Goal: Task Accomplishment & Management: Manage account settings

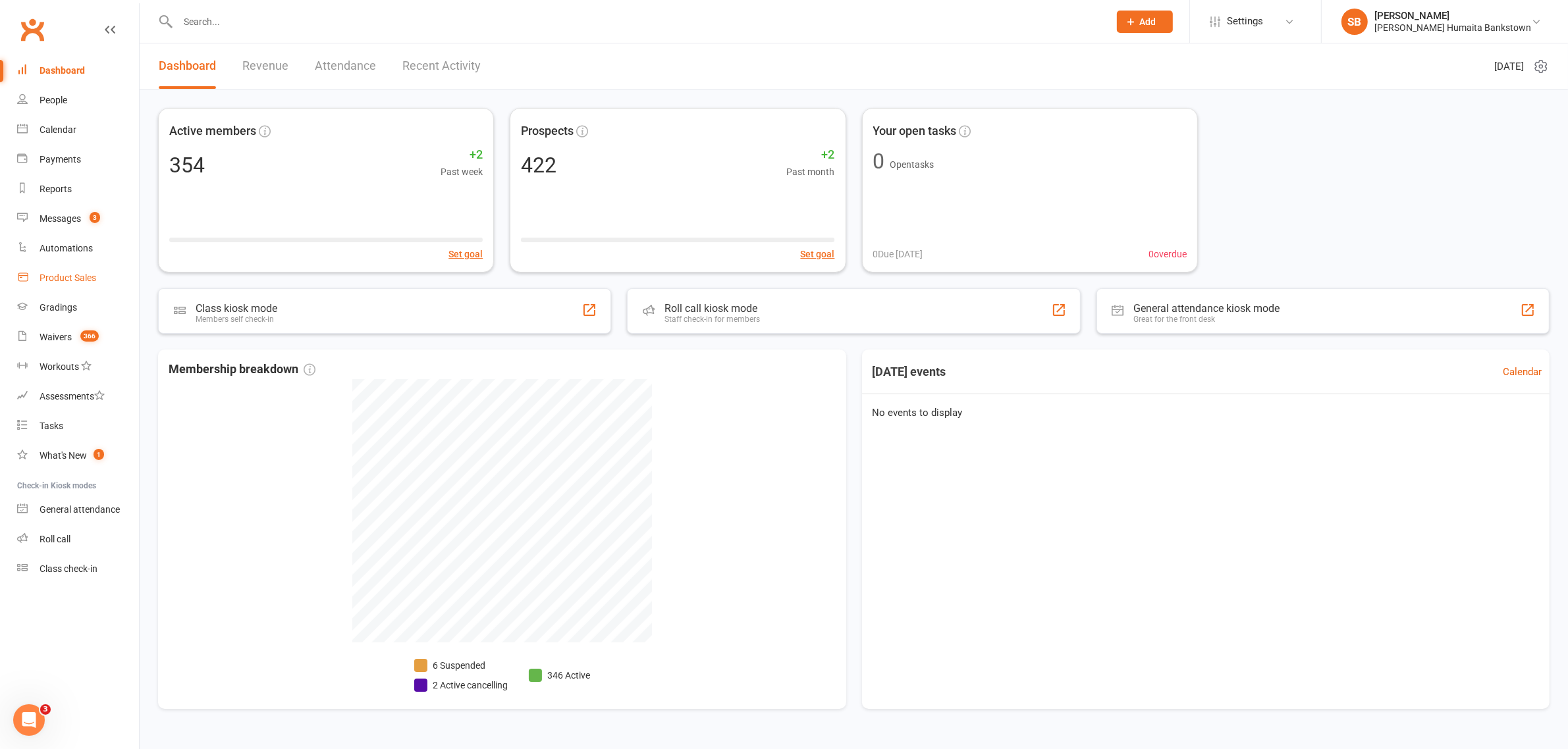
click at [75, 281] on div "Product Sales" at bounding box center [68, 278] width 56 height 10
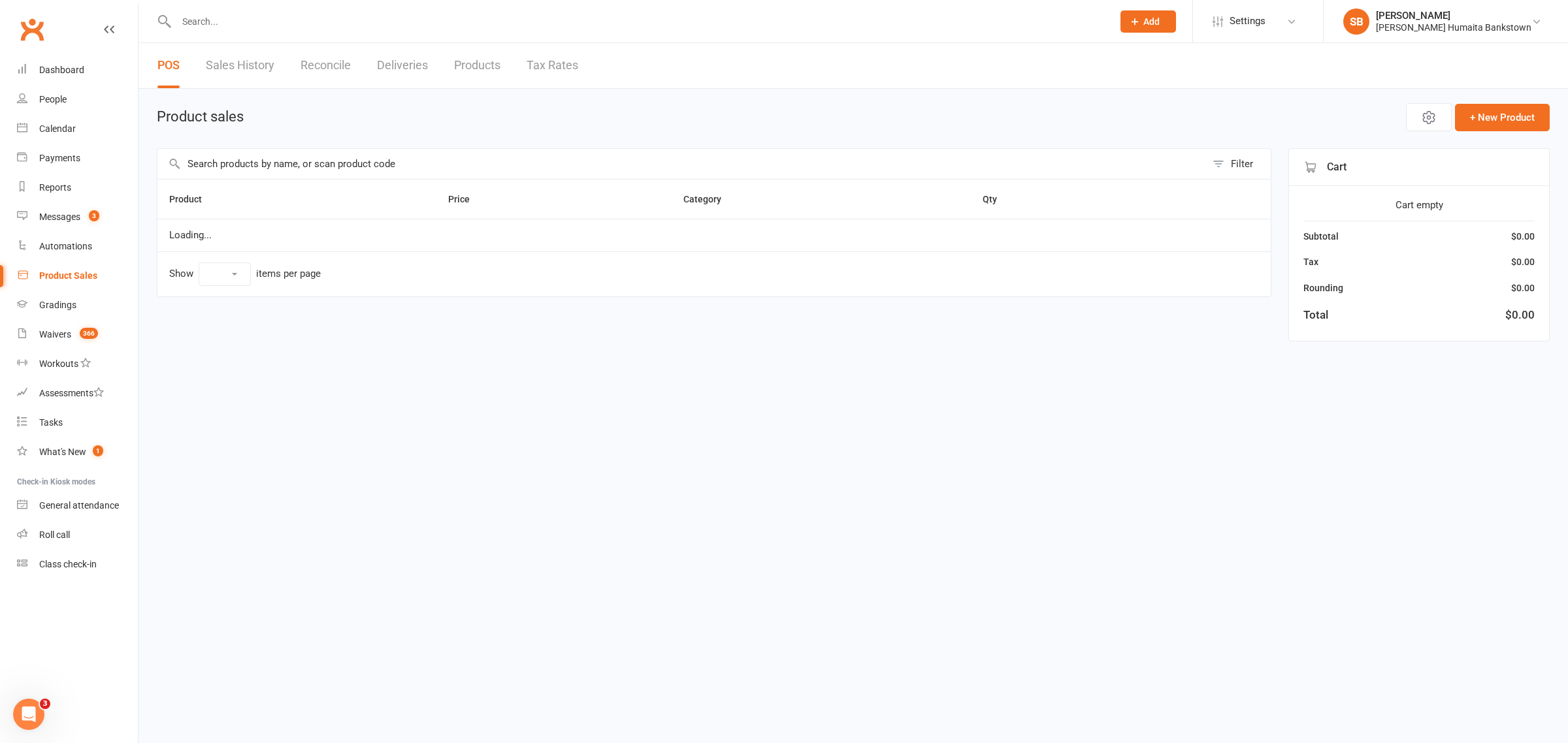
select select "100"
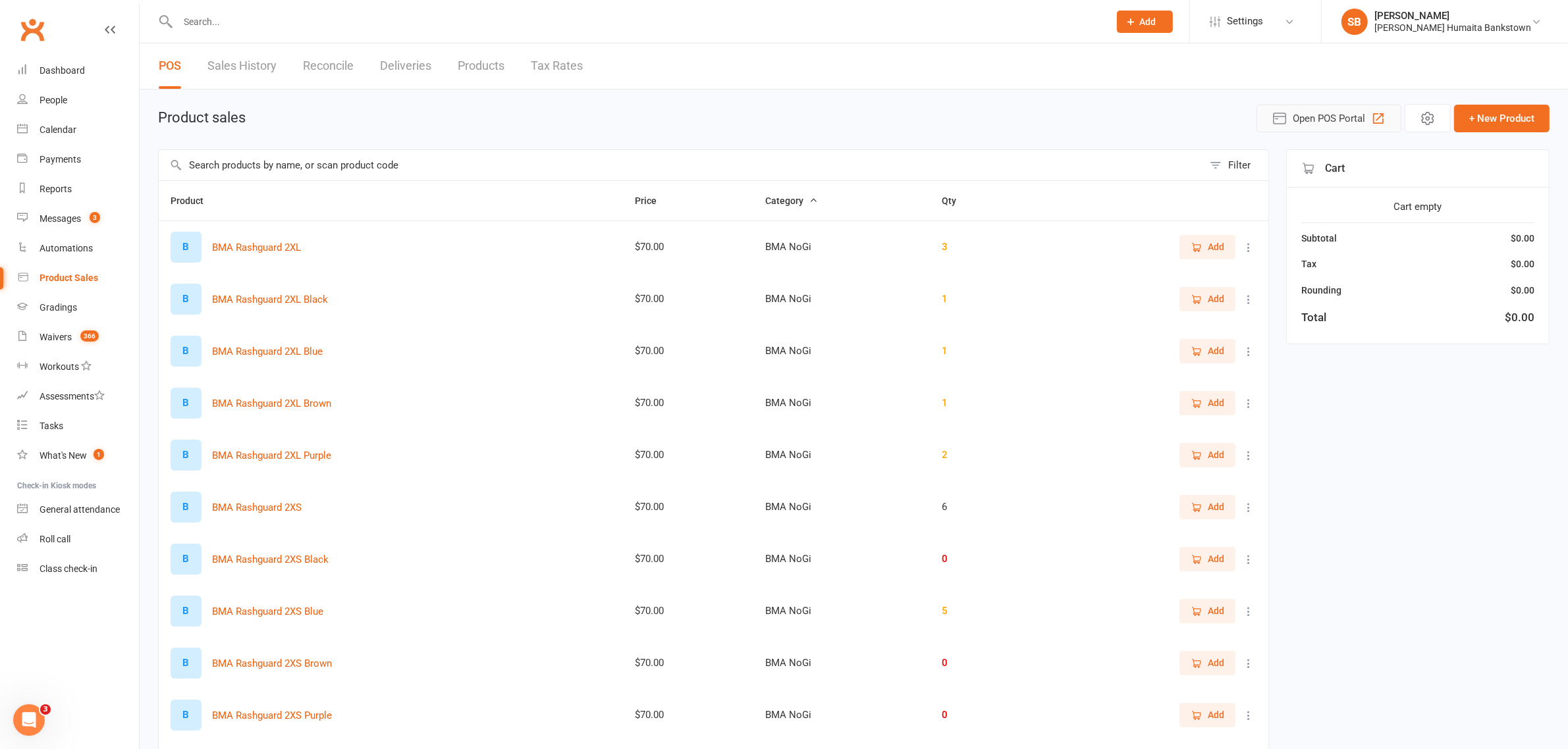
click at [1310, 112] on span "Open POS Portal" at bounding box center [1328, 118] width 72 height 16
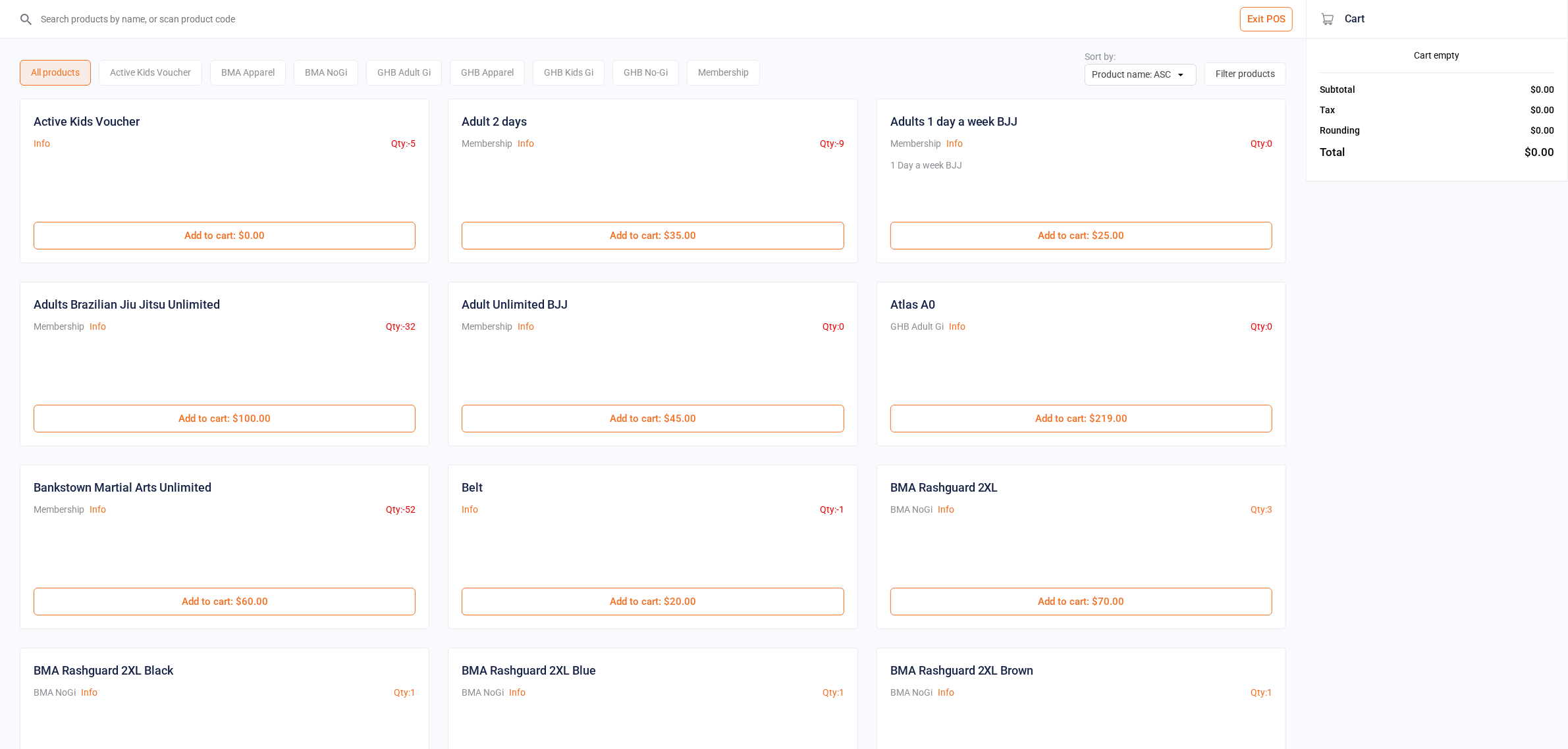
click at [126, 12] on input "search" at bounding box center [660, 19] width 1253 height 38
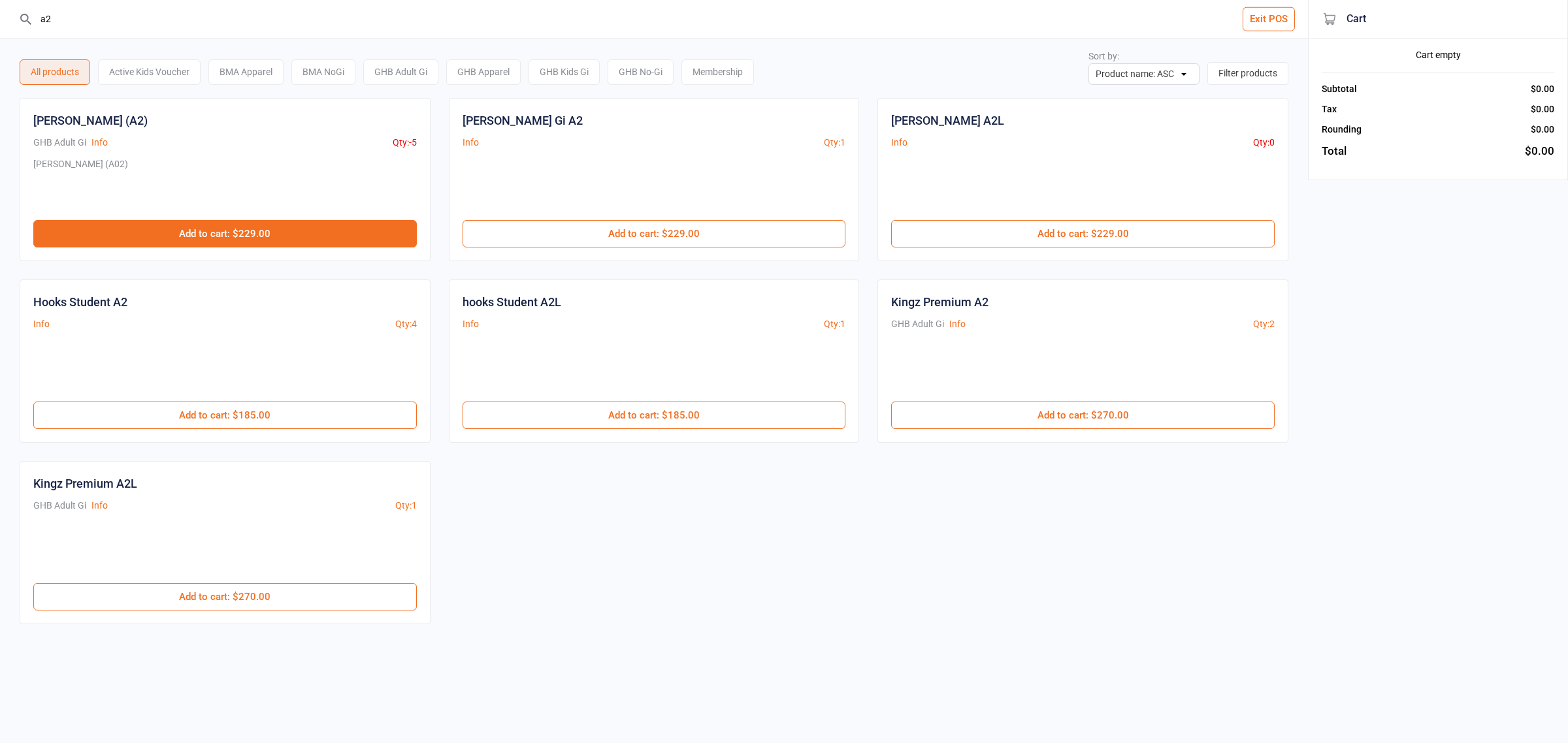
type input "a2"
click at [204, 224] on button "Add to cart : $229.00" at bounding box center [225, 234] width 383 height 28
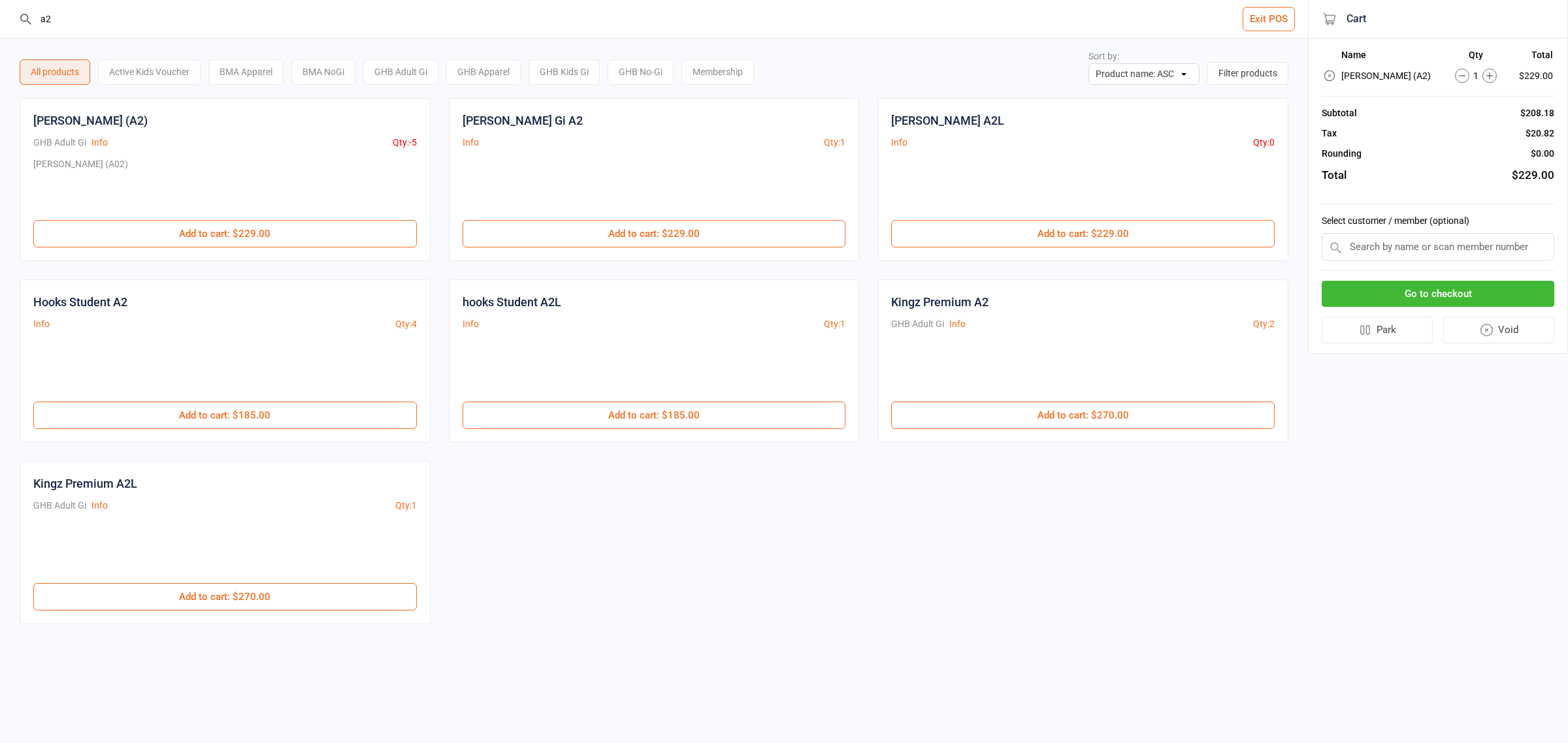
click at [1484, 288] on button "Go to checkout" at bounding box center [1438, 294] width 232 height 27
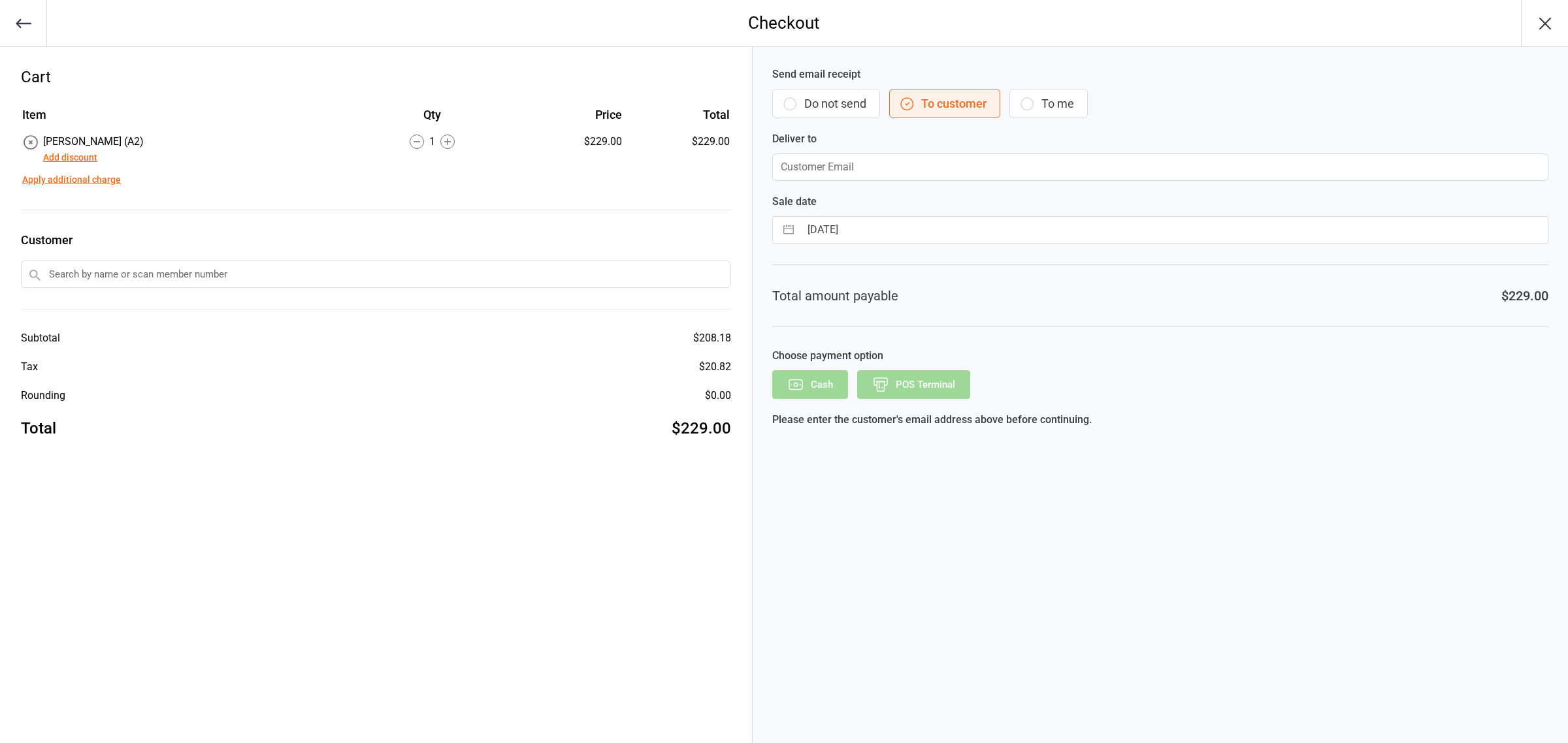
click at [7, 7] on button "button" at bounding box center [23, 23] width 47 height 46
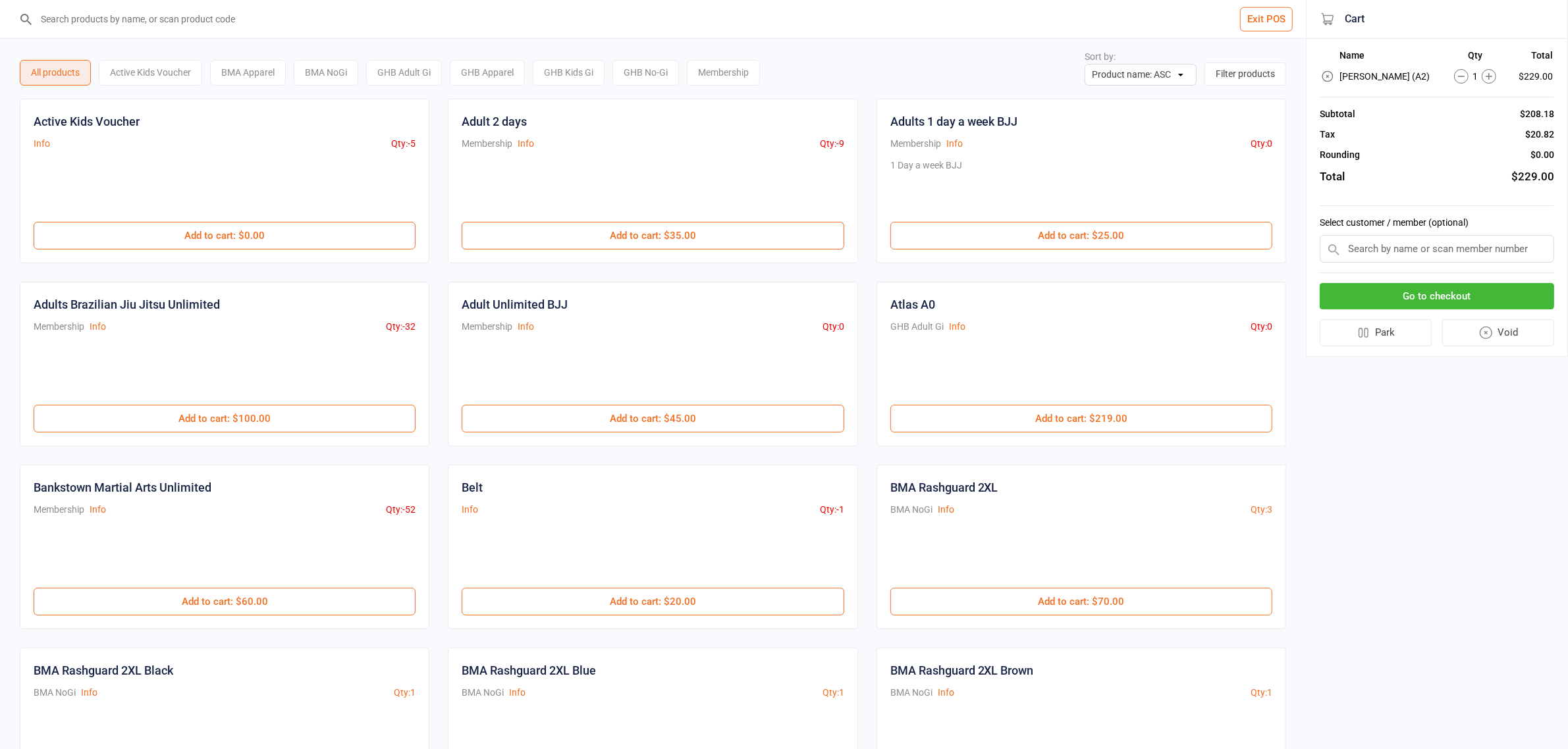
click at [156, 34] on input "search" at bounding box center [660, 19] width 1253 height 38
type input "m"
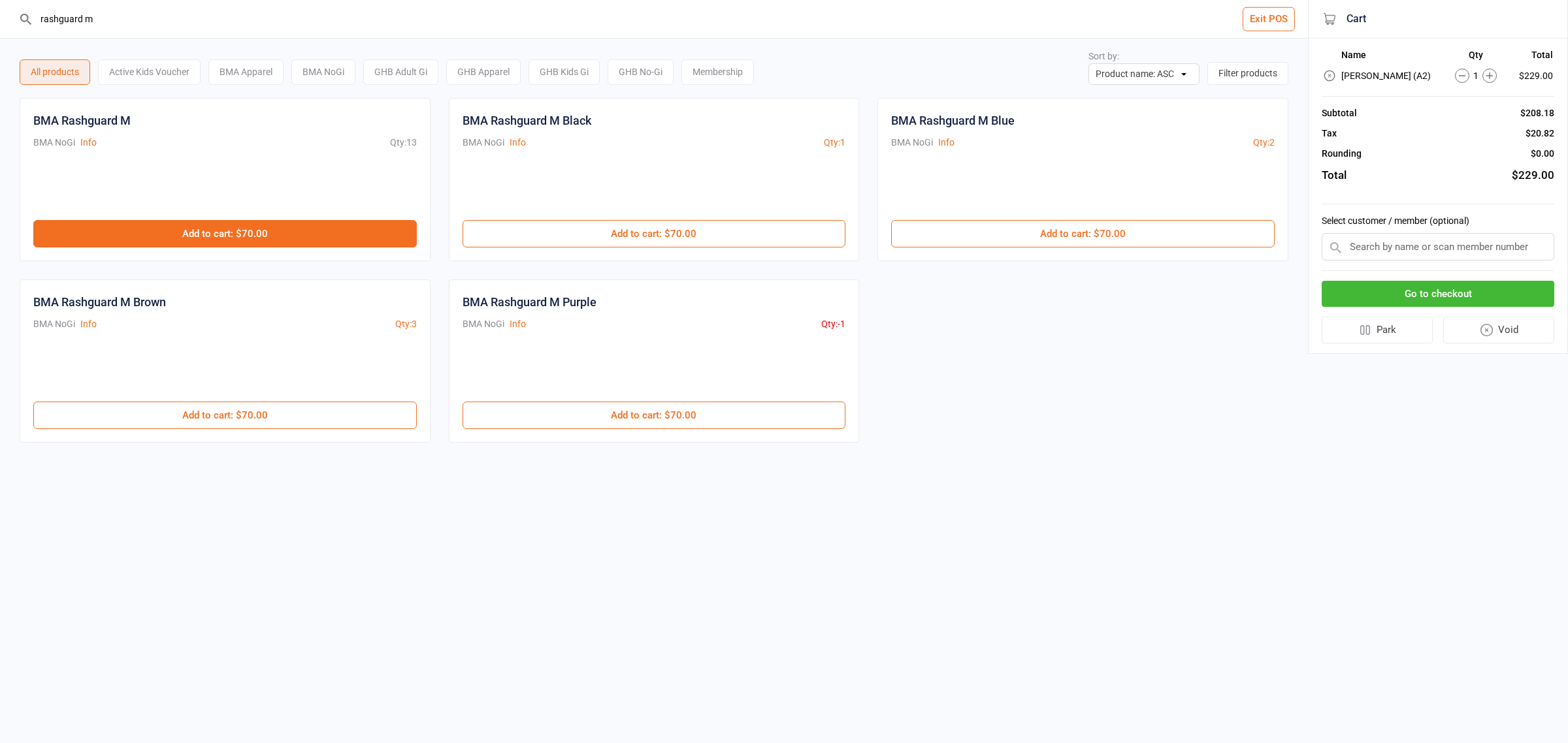
type input "rashguard m"
click at [248, 244] on button "Add to cart : $70.00" at bounding box center [225, 234] width 383 height 28
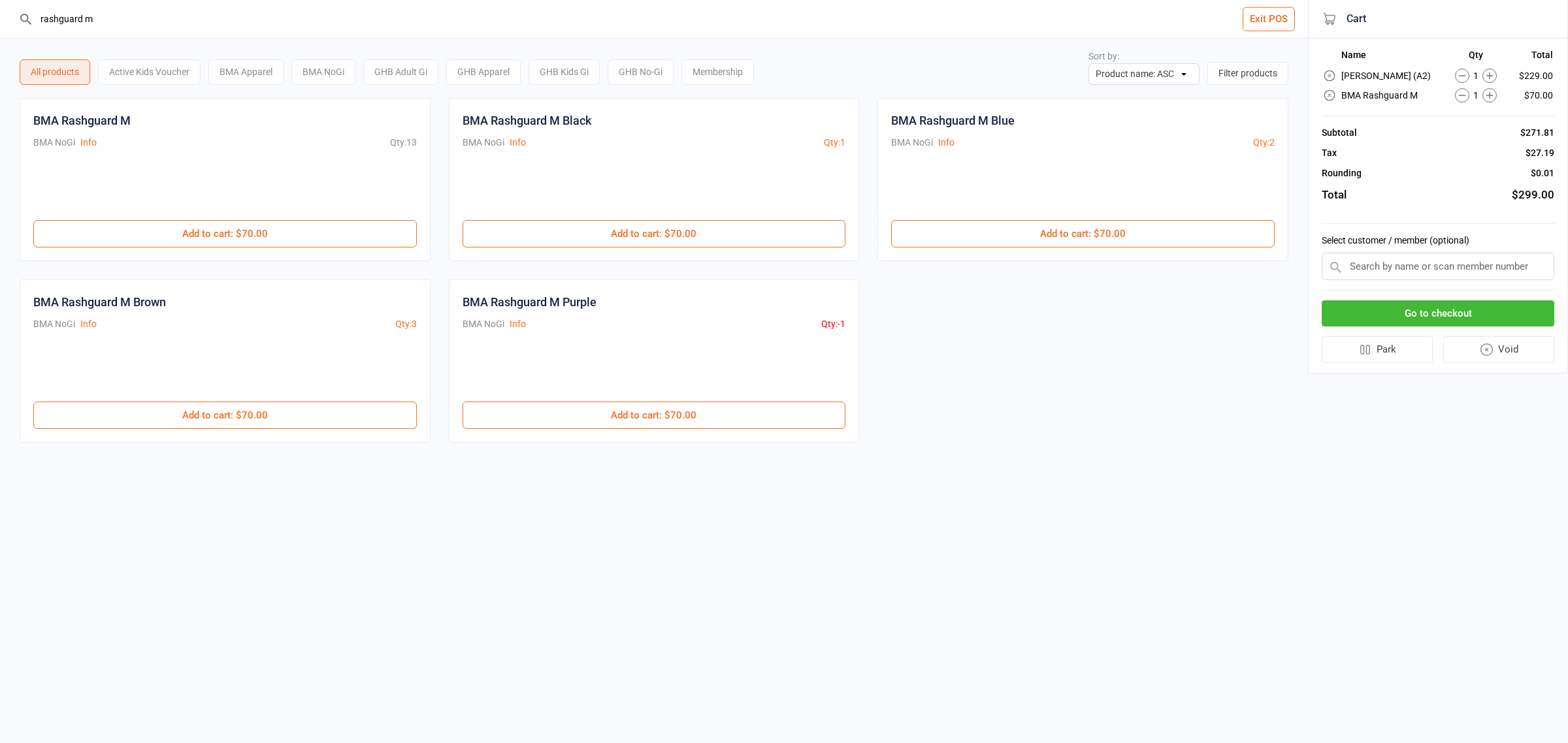
click at [1403, 304] on button "Go to checkout" at bounding box center [1438, 313] width 232 height 27
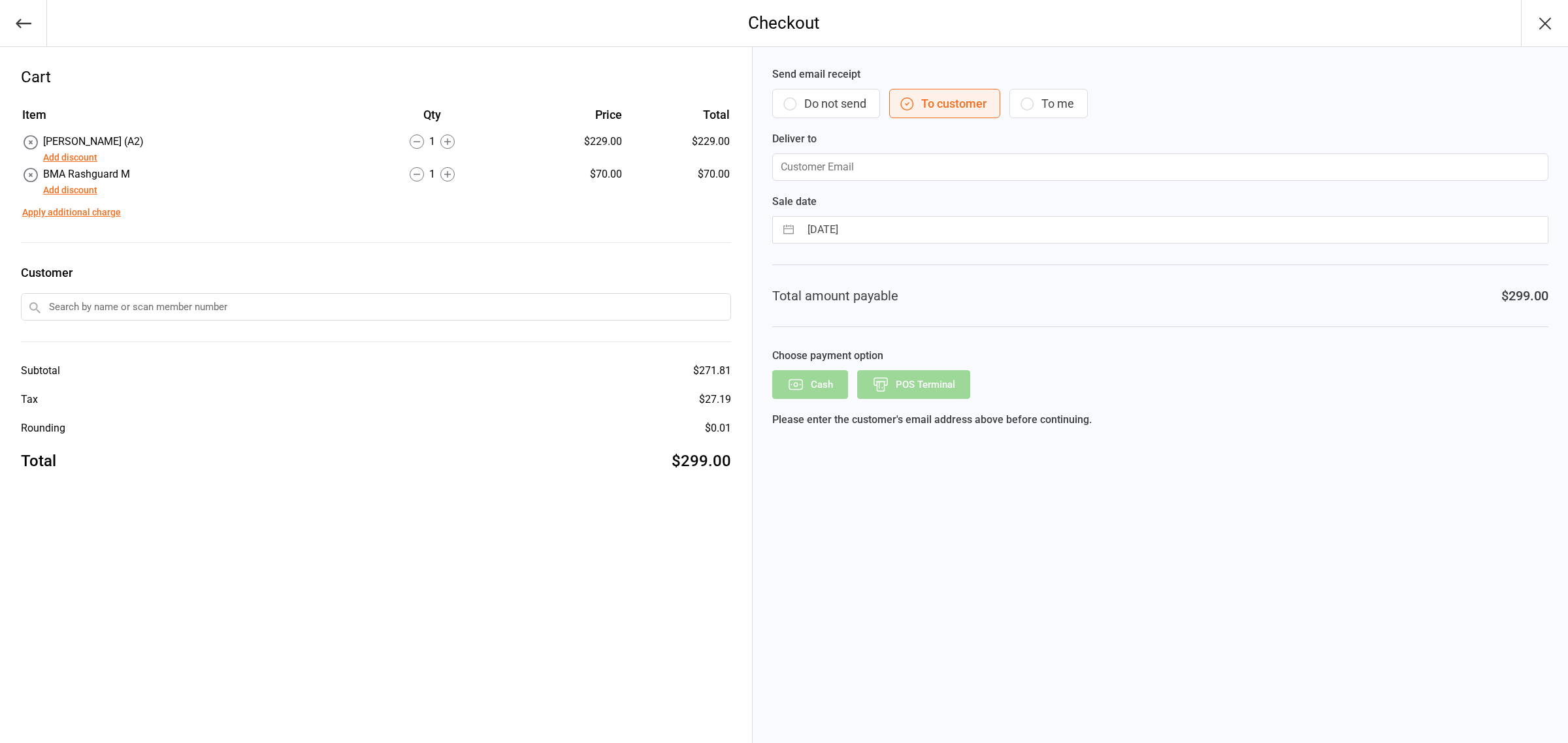
click at [65, 157] on button "Add discount" at bounding box center [70, 158] width 54 height 14
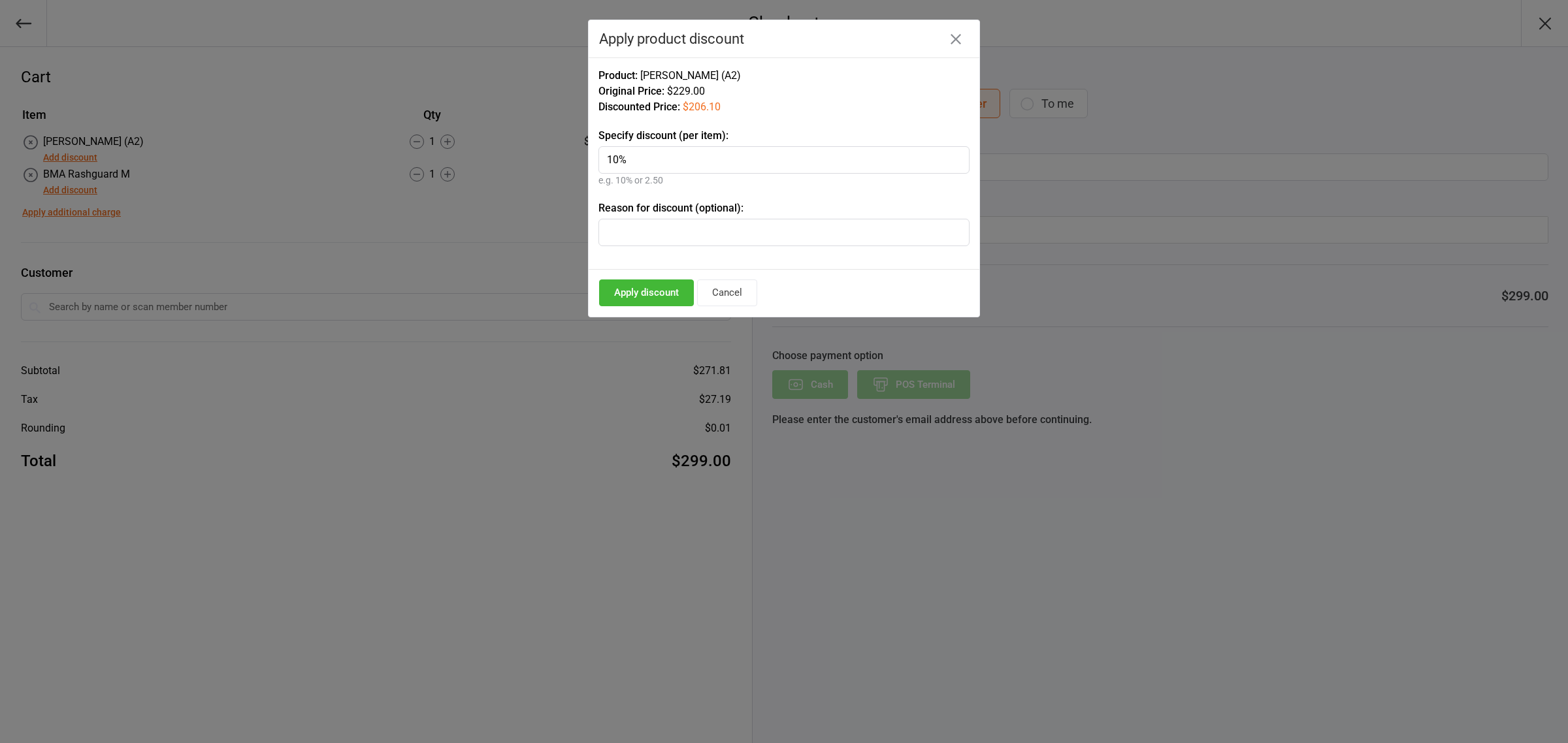
type input "10%"
click at [634, 293] on button "Apply discount" at bounding box center [647, 293] width 95 height 27
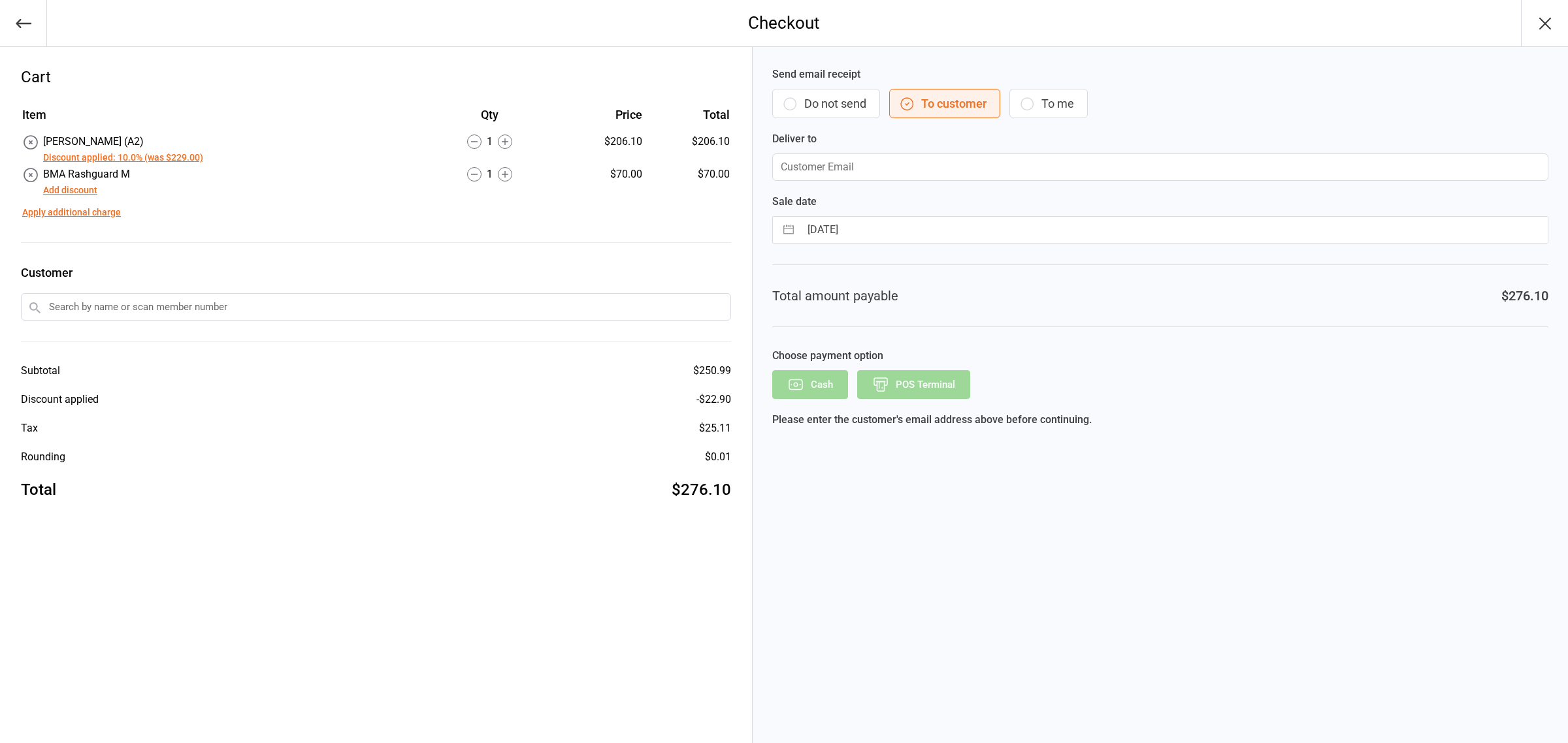
click at [79, 186] on button "Add discount" at bounding box center [70, 190] width 54 height 14
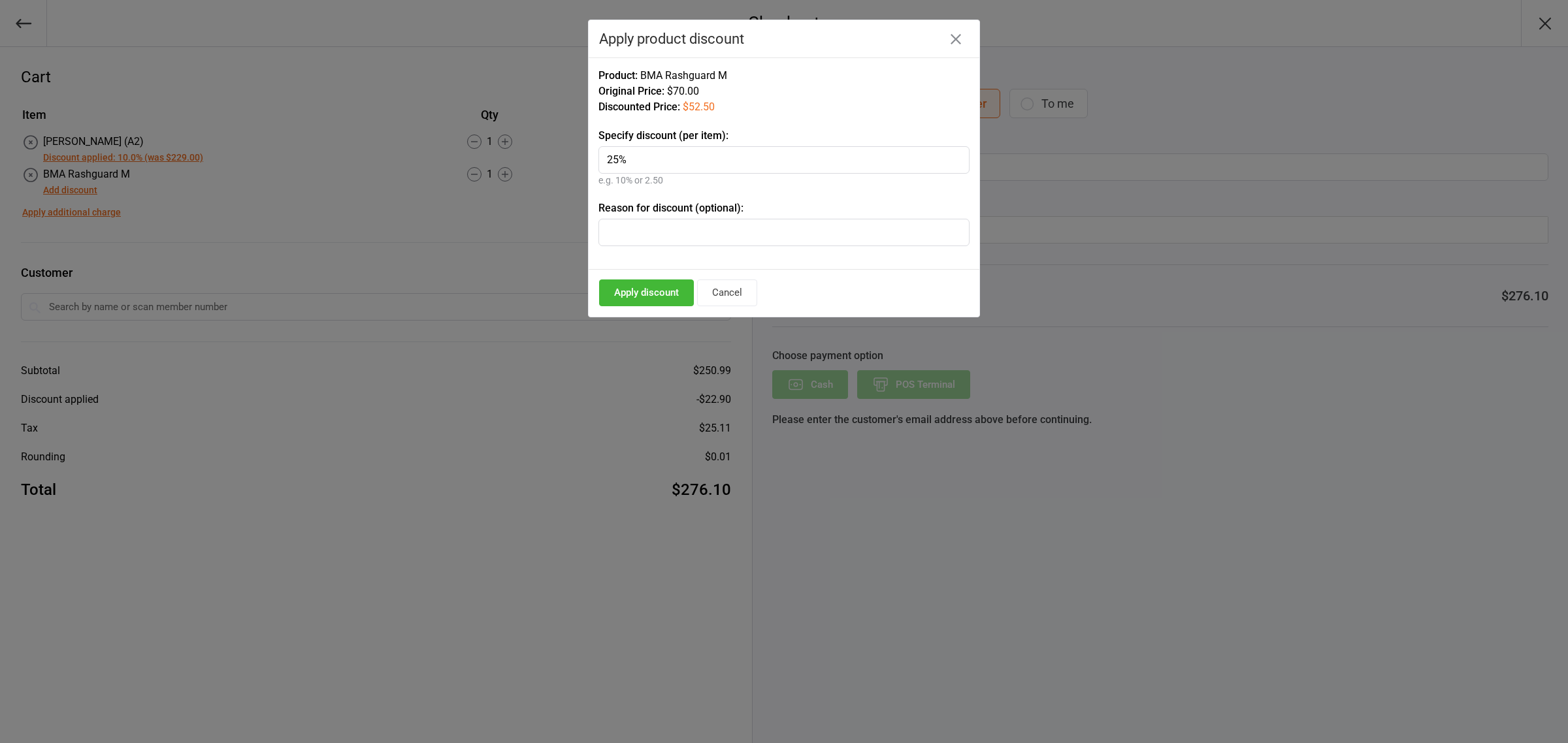
type input "25%"
click at [664, 291] on button "Apply discount" at bounding box center [647, 293] width 95 height 27
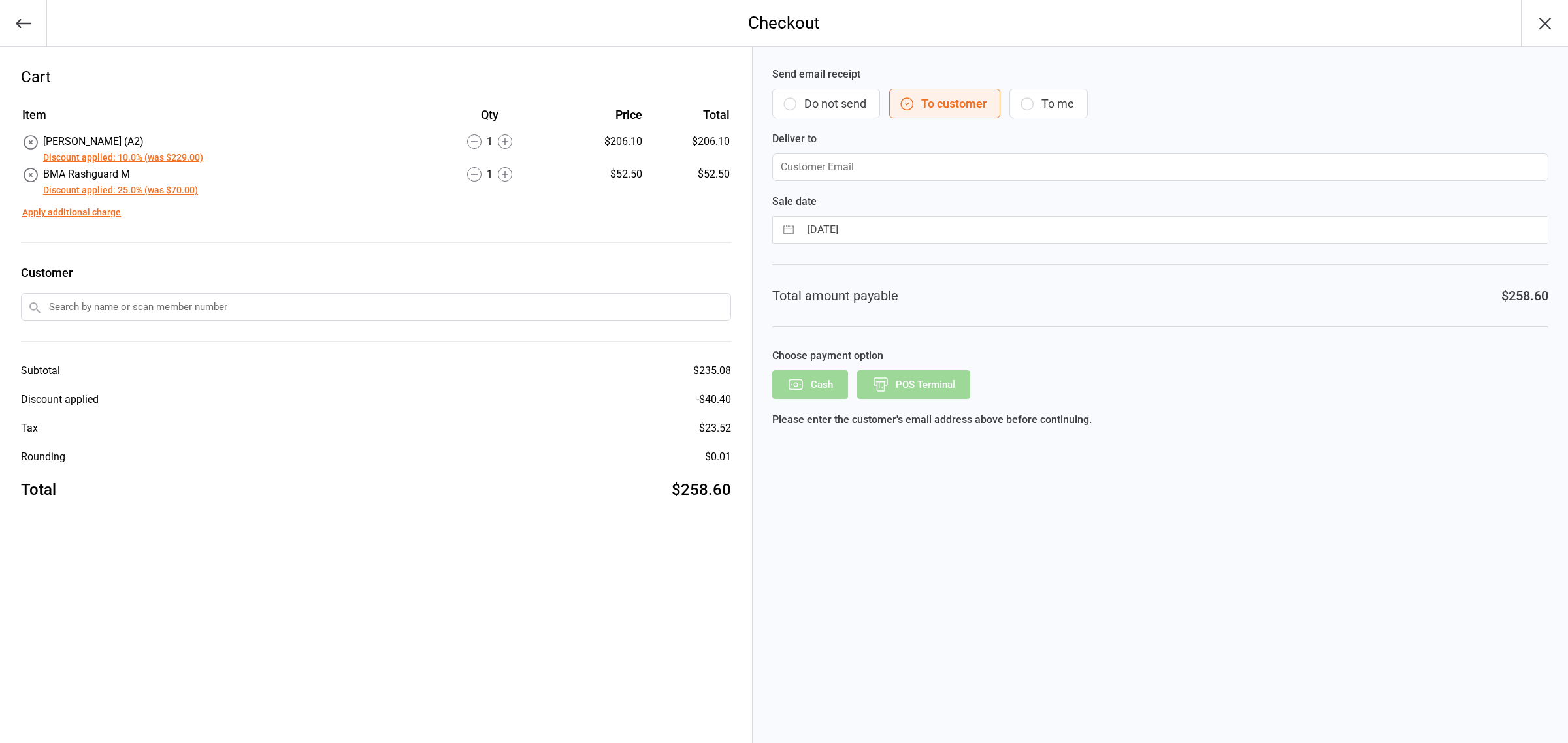
click at [162, 304] on input "text" at bounding box center [375, 307] width 710 height 28
click at [844, 168] on input "email" at bounding box center [1160, 167] width 776 height 28
type input "[EMAIL_ADDRESS][DOMAIN_NAME]"
click at [149, 309] on input "text" at bounding box center [375, 307] width 710 height 28
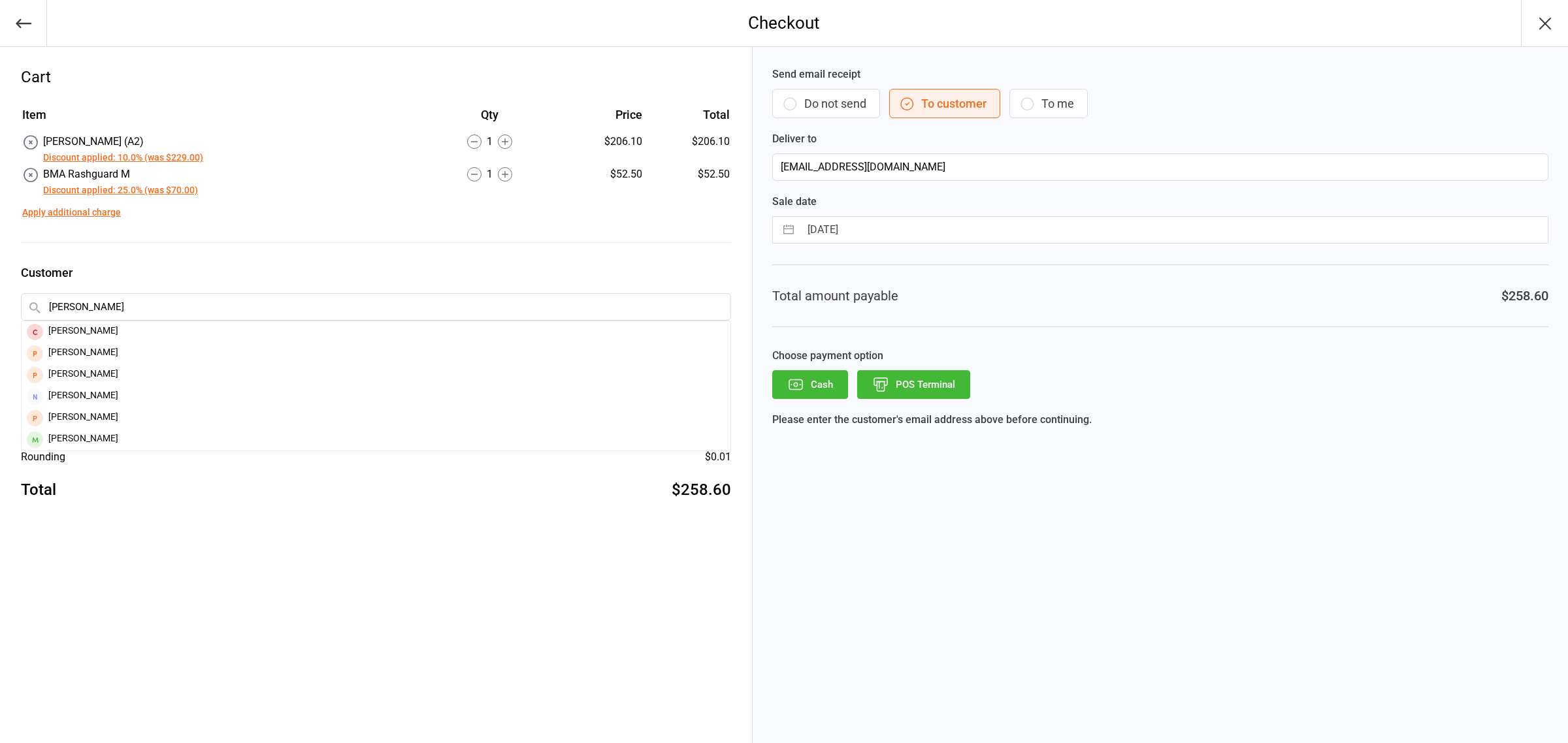
type input "yusuf dar"
click at [245, 585] on div "Cart Item Qty Price Total Gracie Gi White (A2) Discount applied: 10.0% (was $22…" at bounding box center [376, 395] width 753 height 697
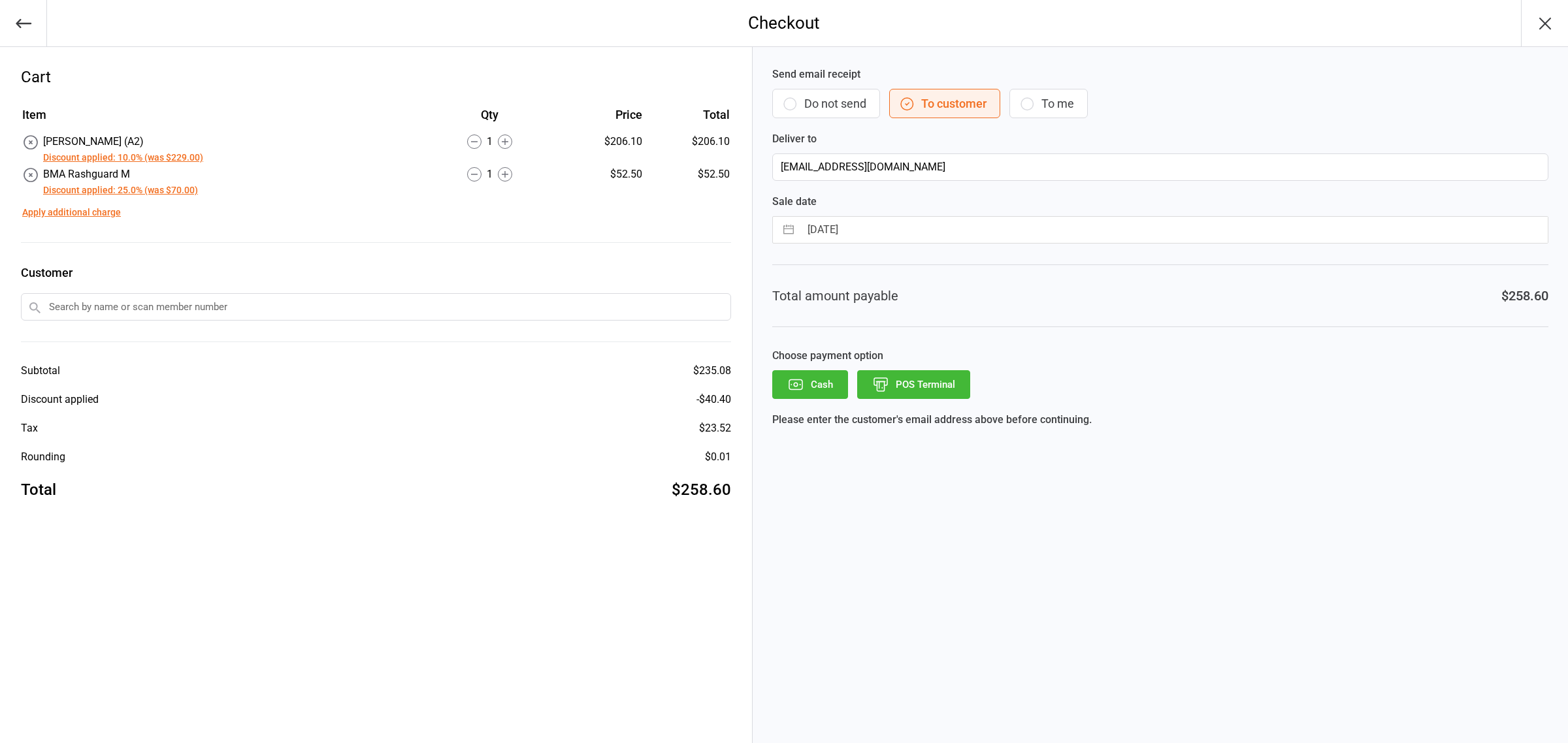
click at [929, 378] on button "POS Terminal" at bounding box center [914, 384] width 113 height 28
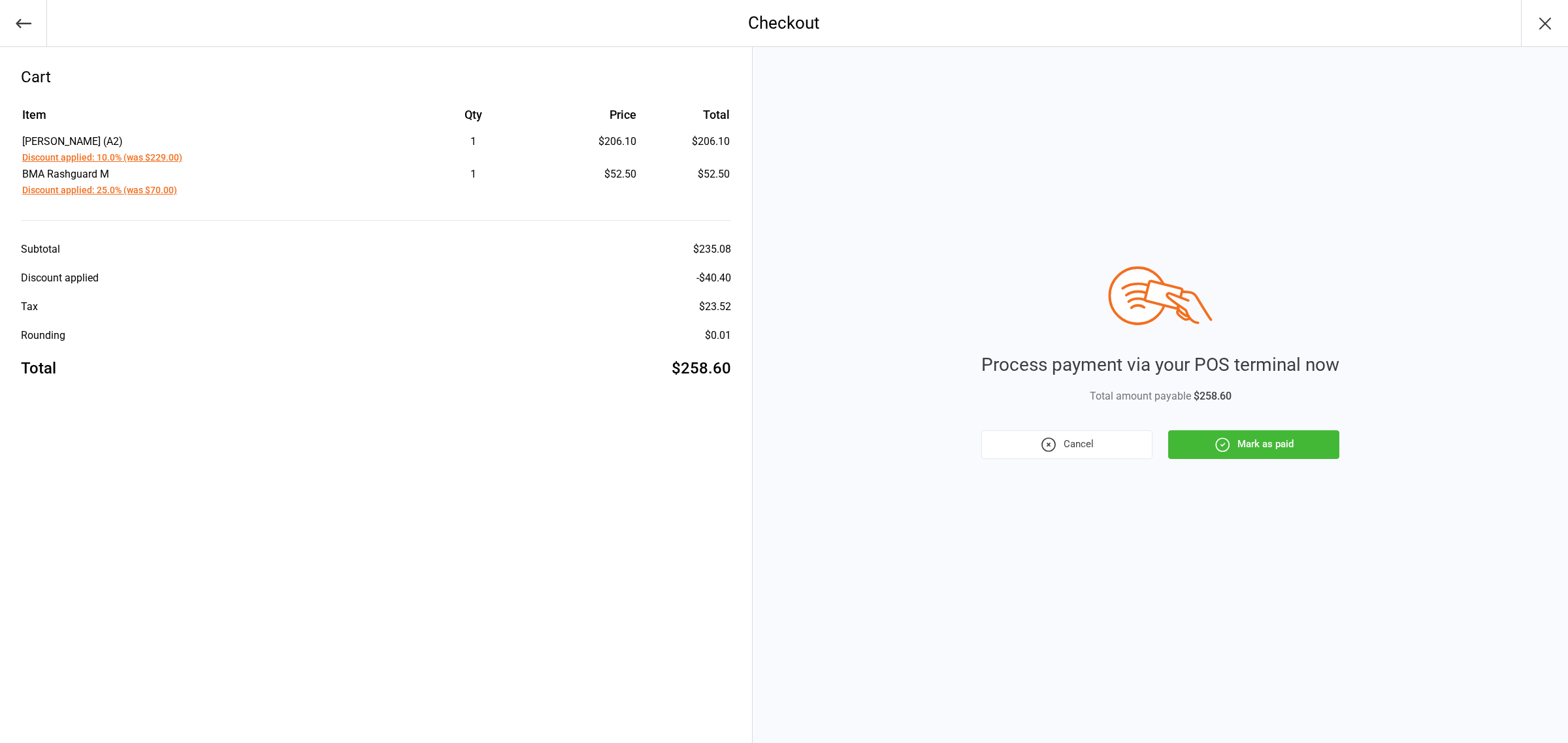
click at [1240, 449] on button "Mark as paid" at bounding box center [1254, 444] width 171 height 28
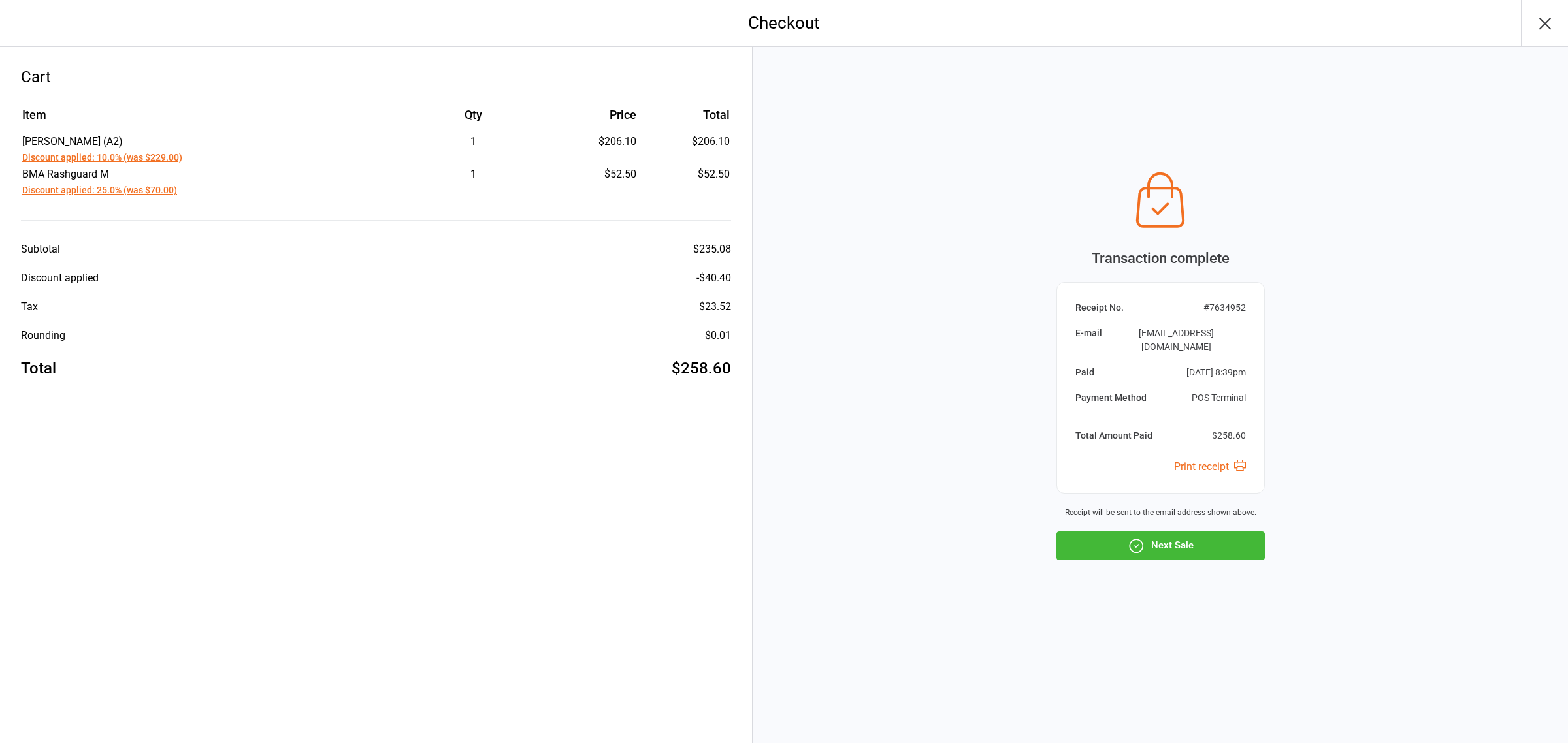
click at [1156, 546] on button "Next Sale" at bounding box center [1161, 546] width 208 height 28
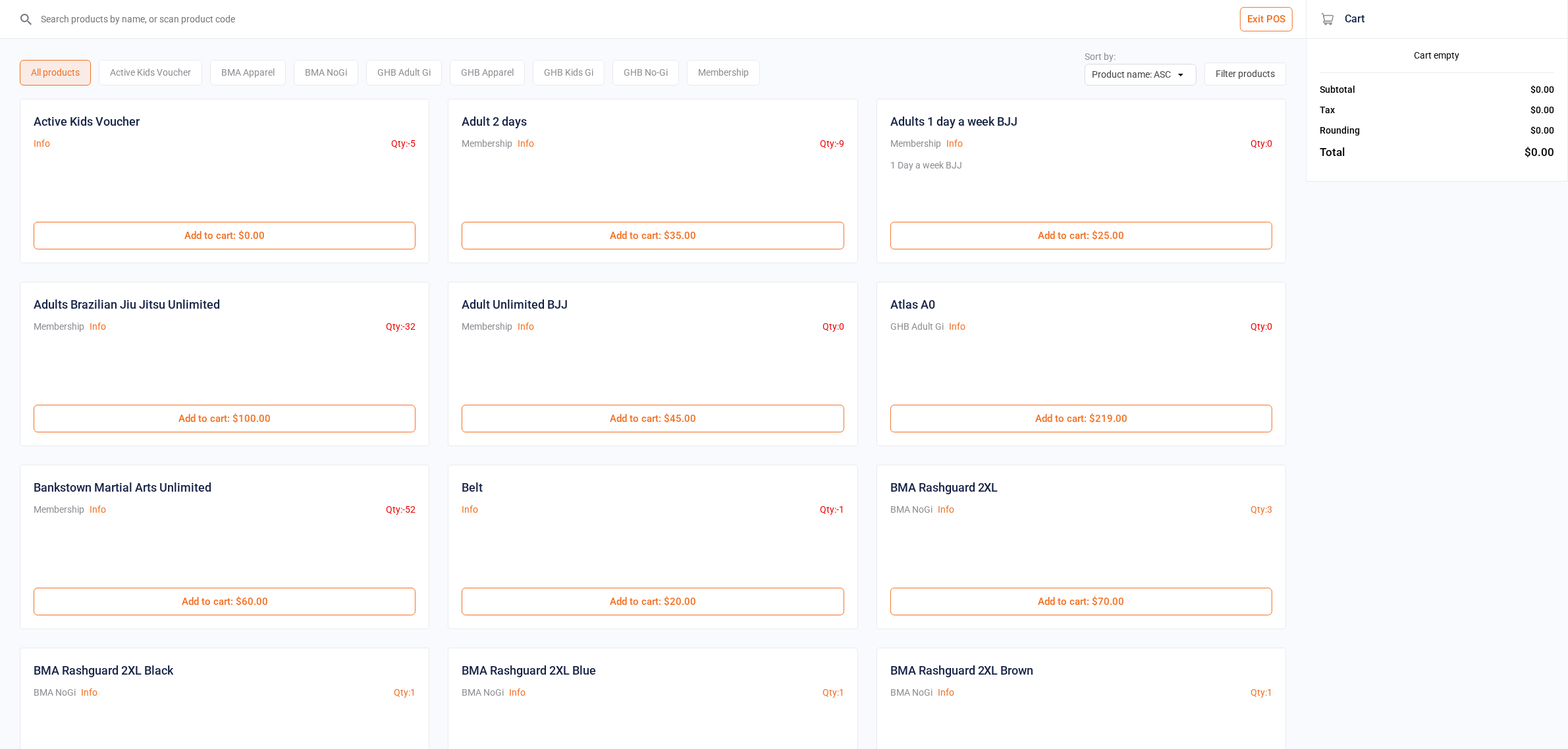
click at [1265, 29] on button "Exit POS" at bounding box center [1266, 19] width 53 height 24
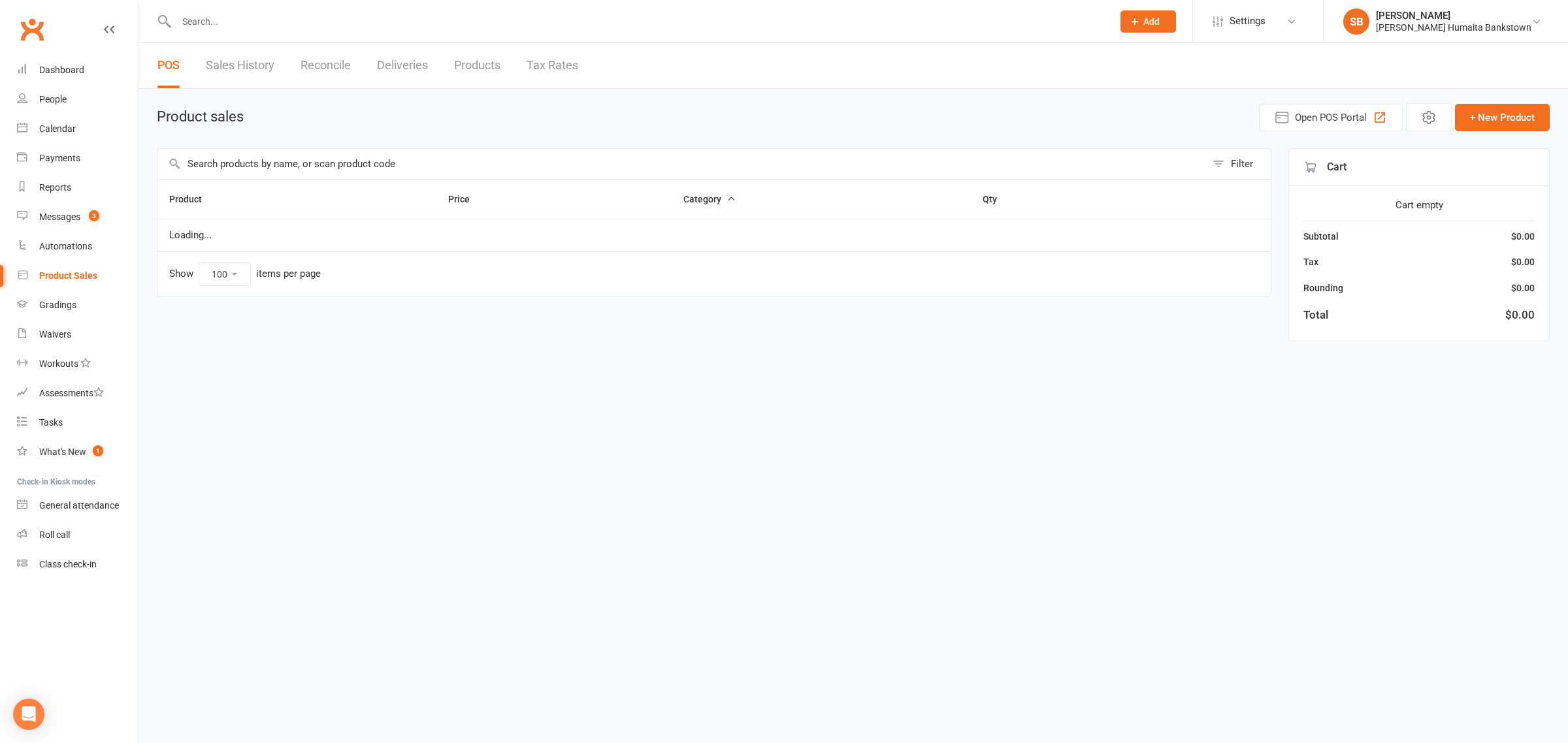
select select "100"
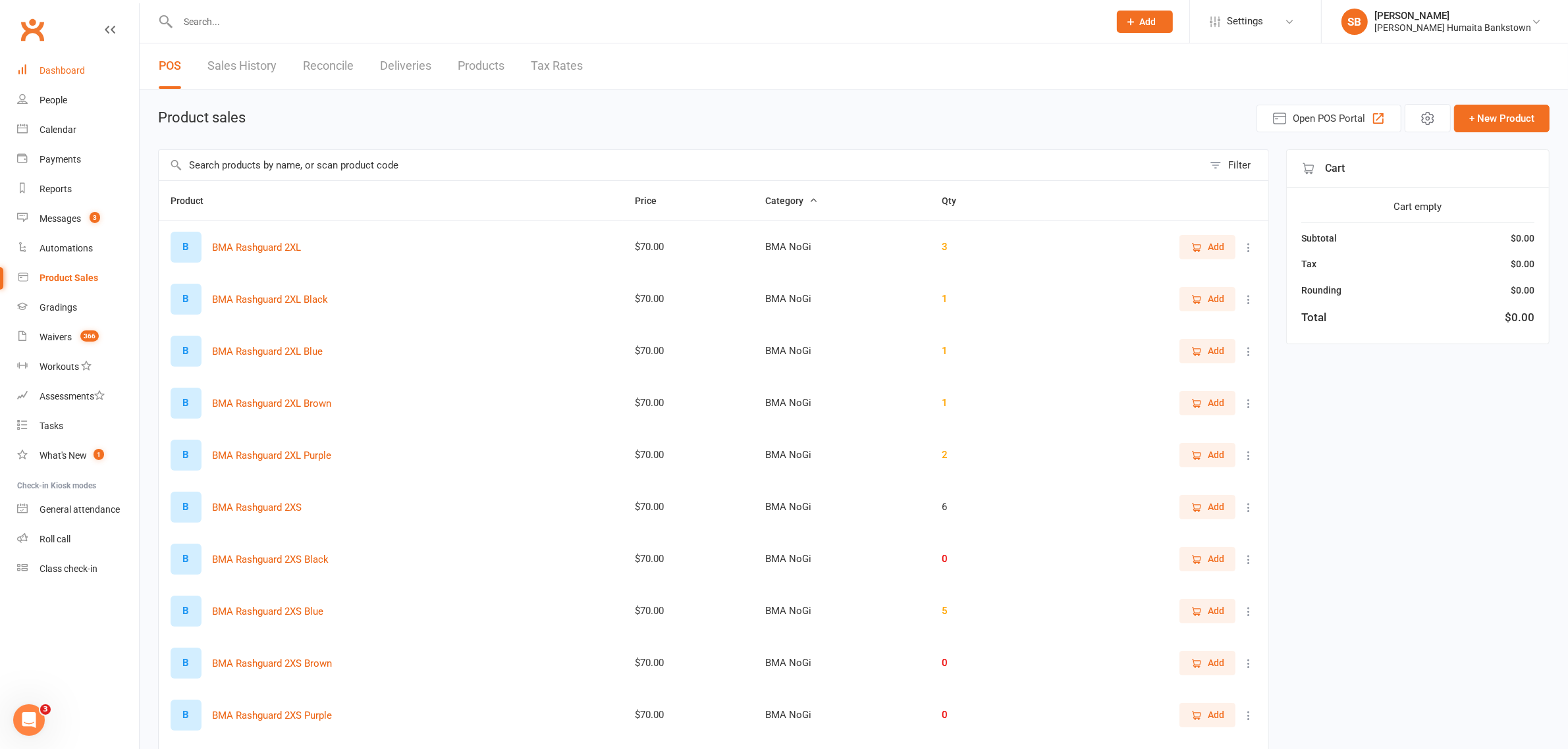
click at [53, 71] on div "Dashboard" at bounding box center [62, 70] width 45 height 10
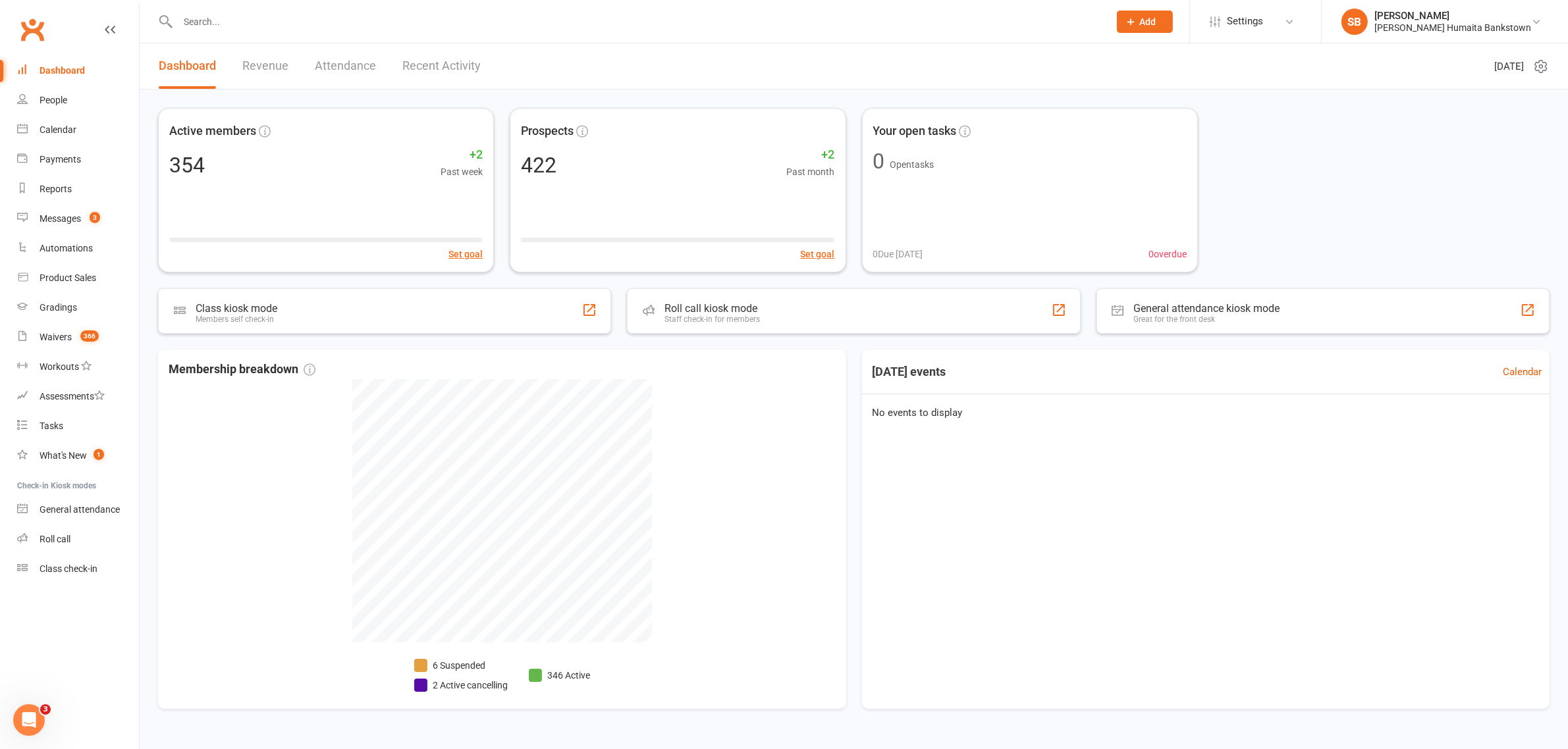
click at [224, 23] on input "text" at bounding box center [636, 21] width 926 height 18
click at [40, 341] on div "Waivers" at bounding box center [56, 337] width 32 height 10
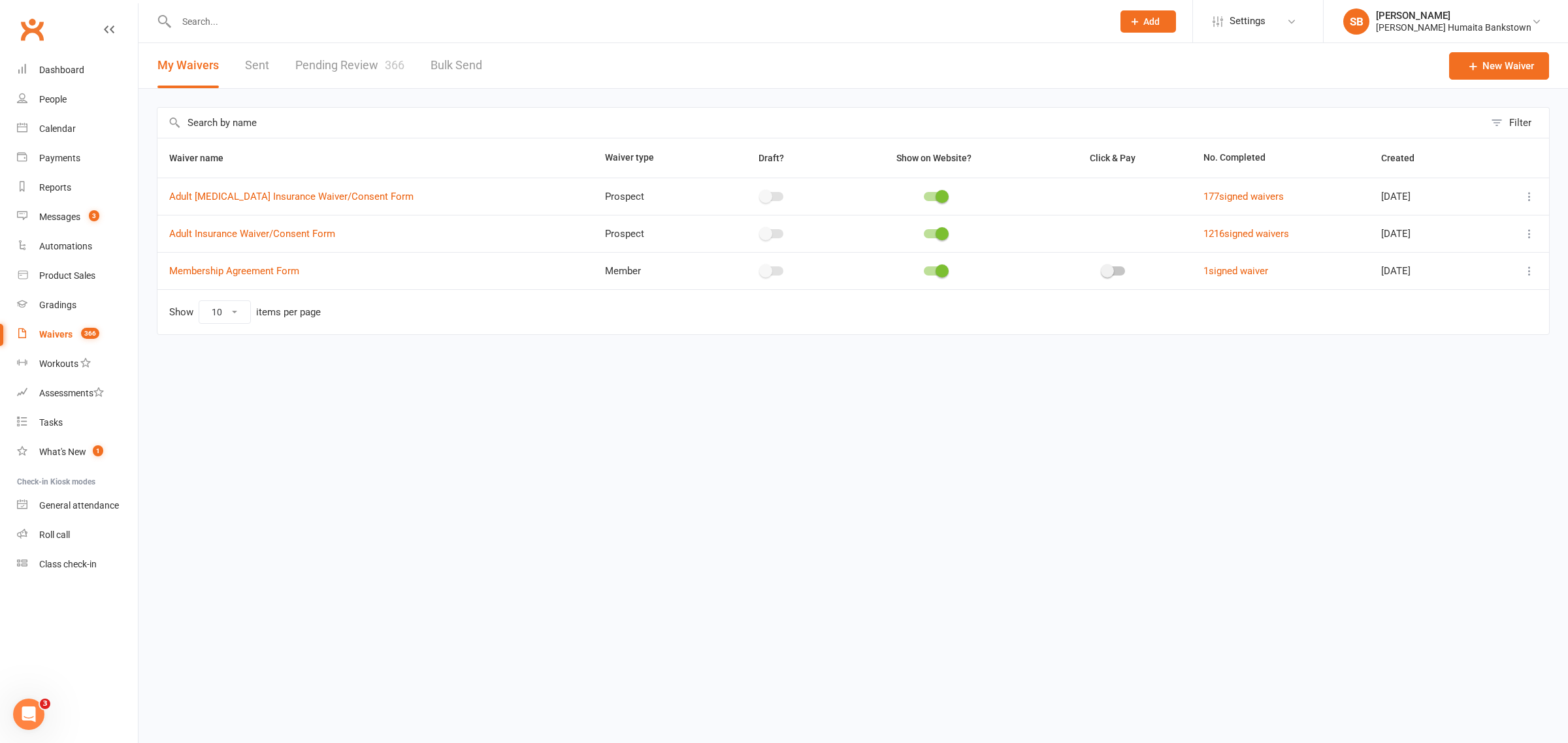
click at [340, 59] on link "Pending Review 366" at bounding box center [350, 65] width 109 height 45
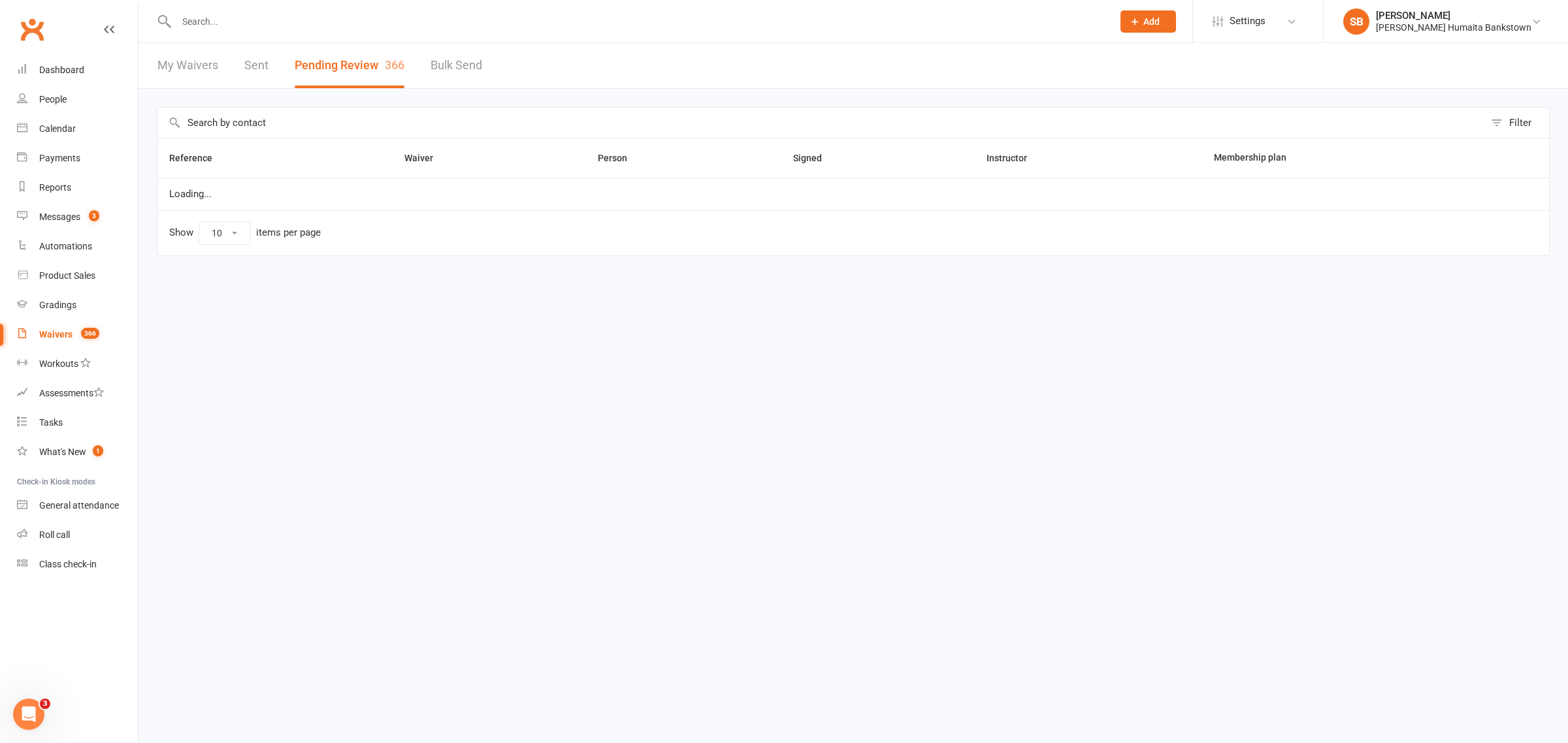
select select "50"
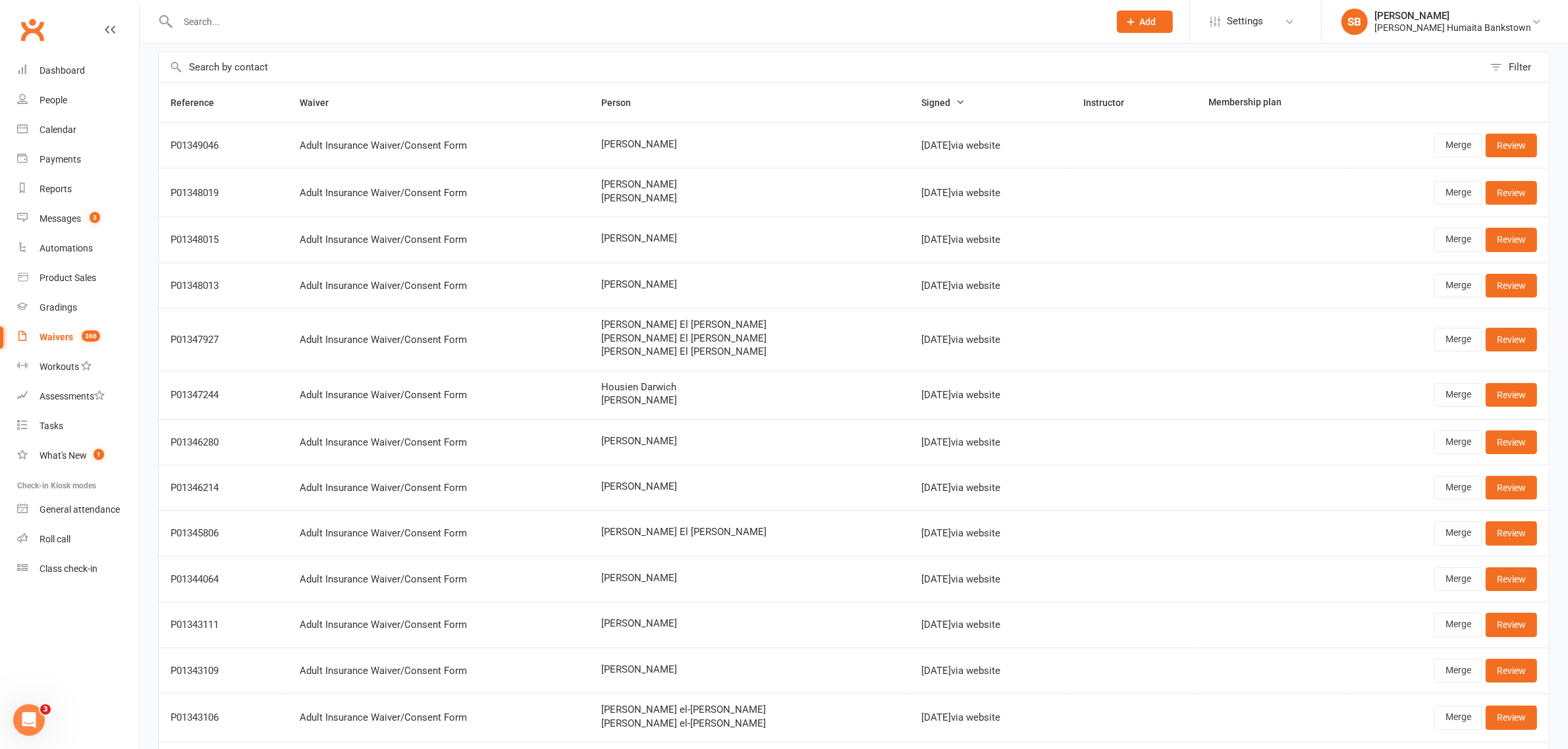
scroll to position [82, 0]
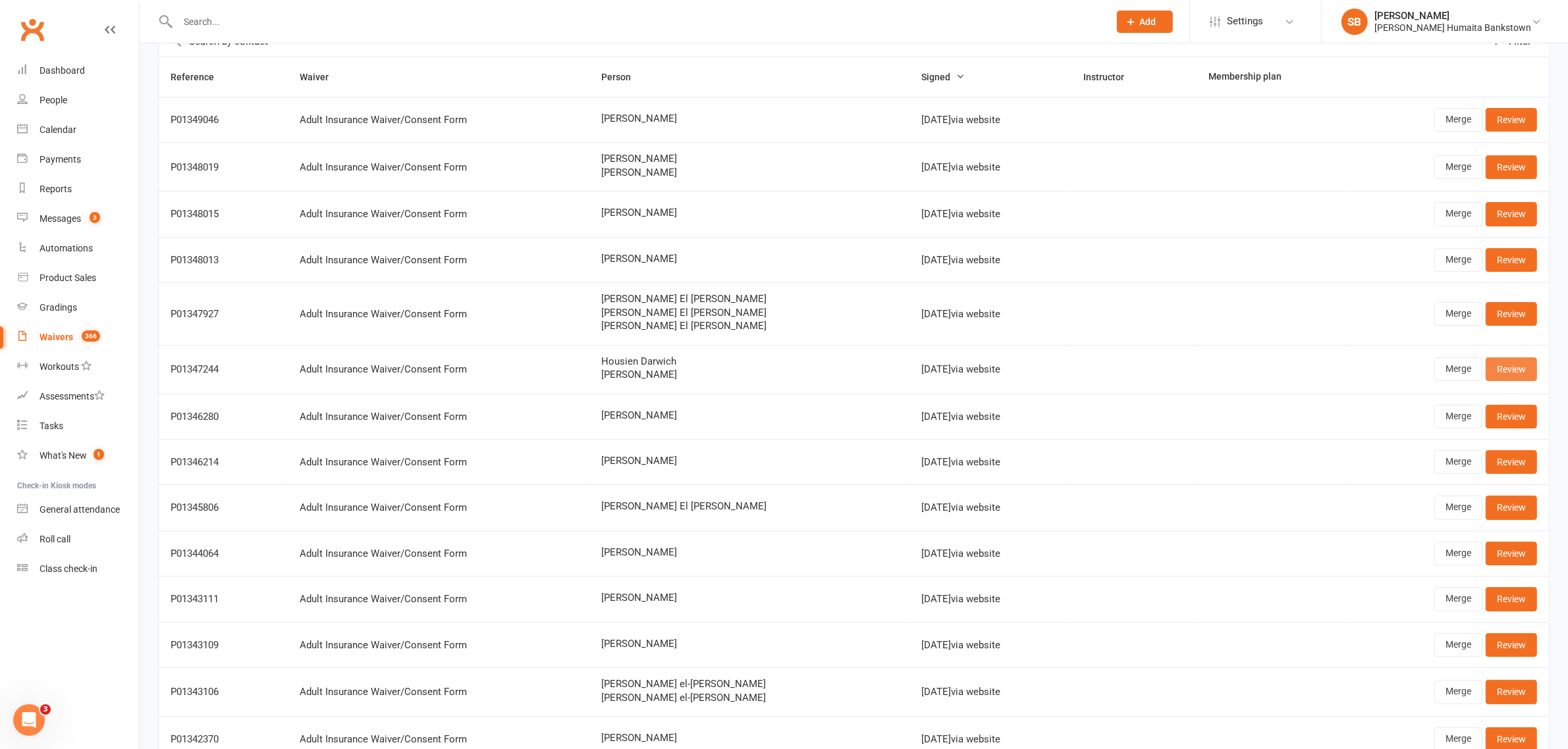
click at [1506, 360] on link "Review" at bounding box center [1511, 369] width 51 height 23
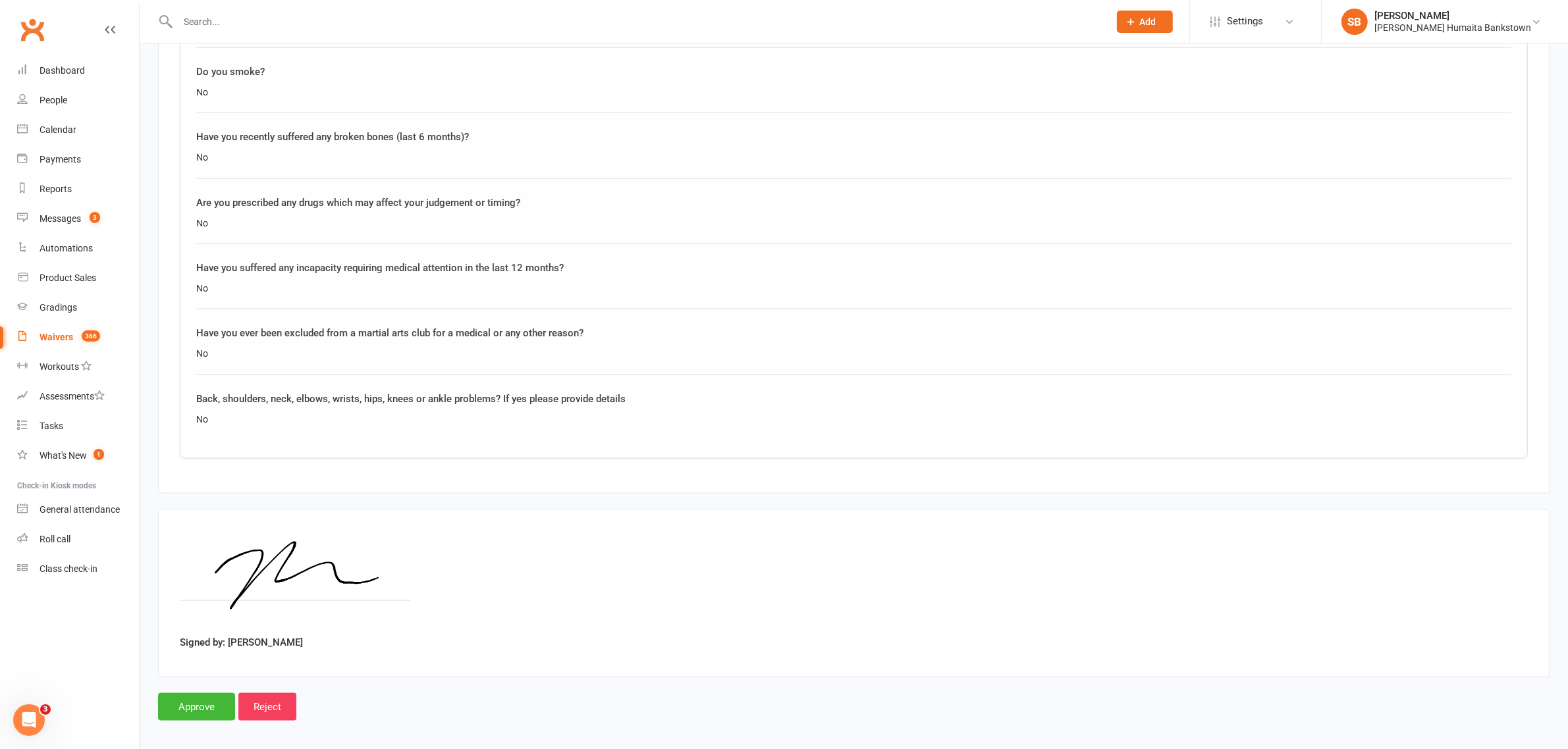
scroll to position [2148, 0]
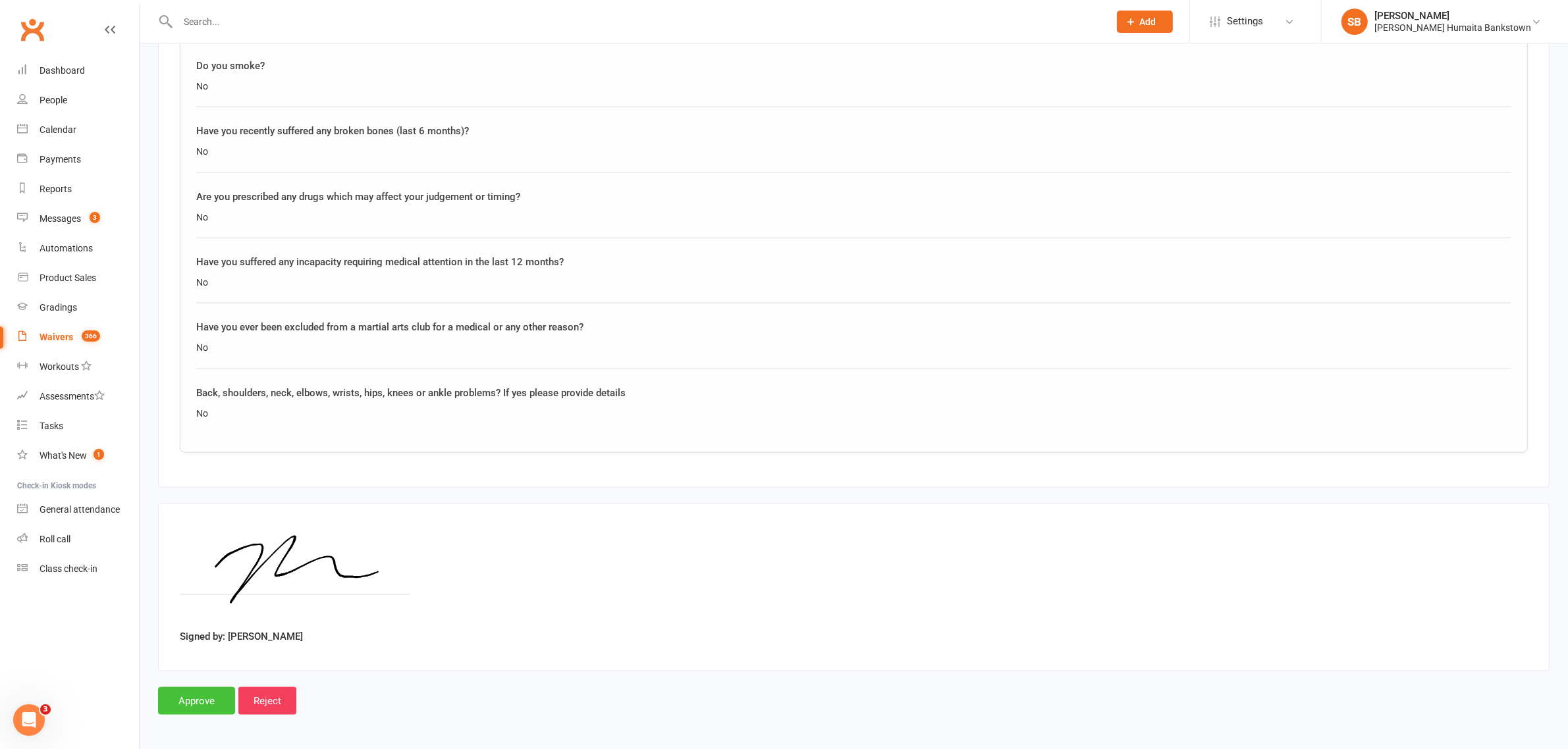
click at [220, 701] on input "Approve" at bounding box center [196, 701] width 77 height 28
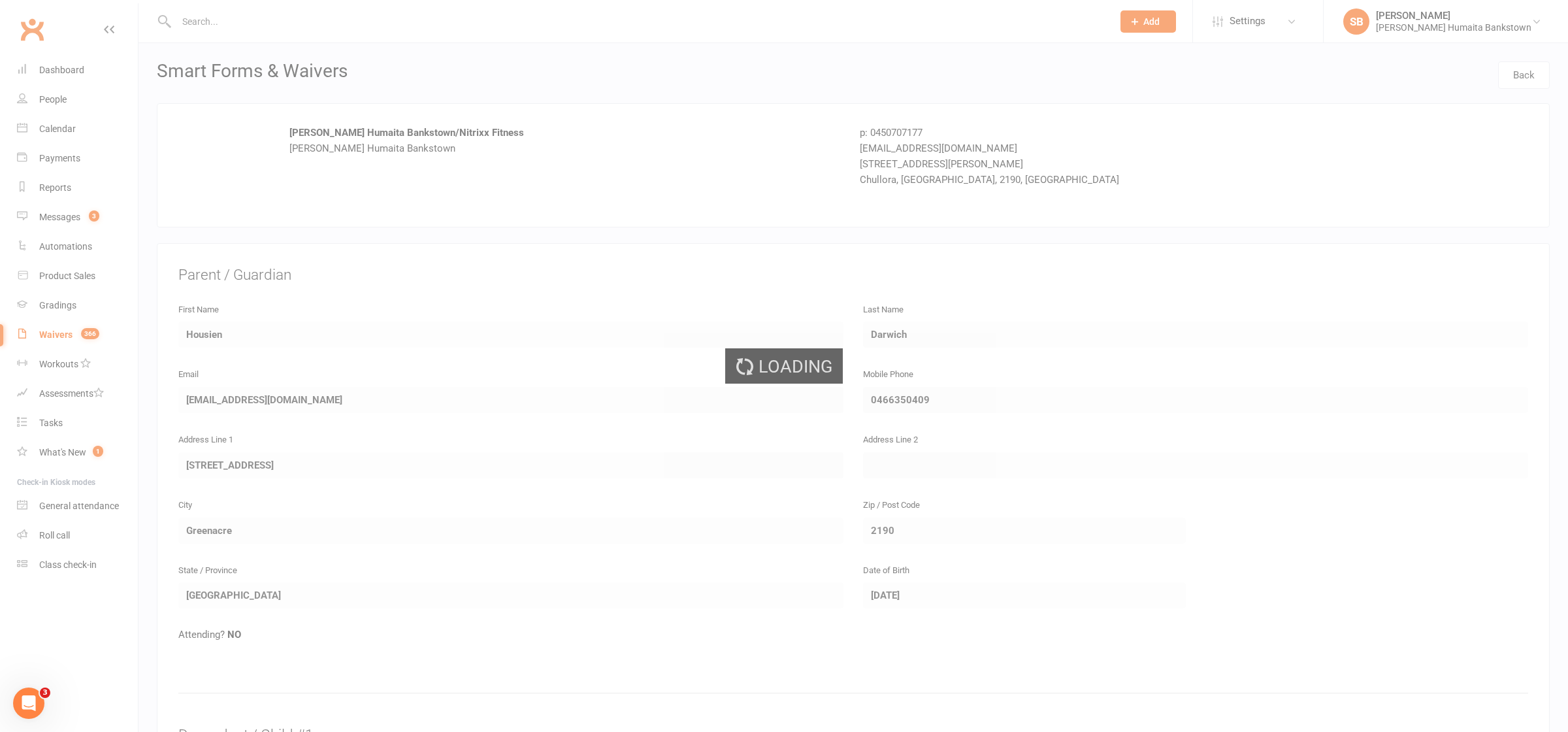
select select "50"
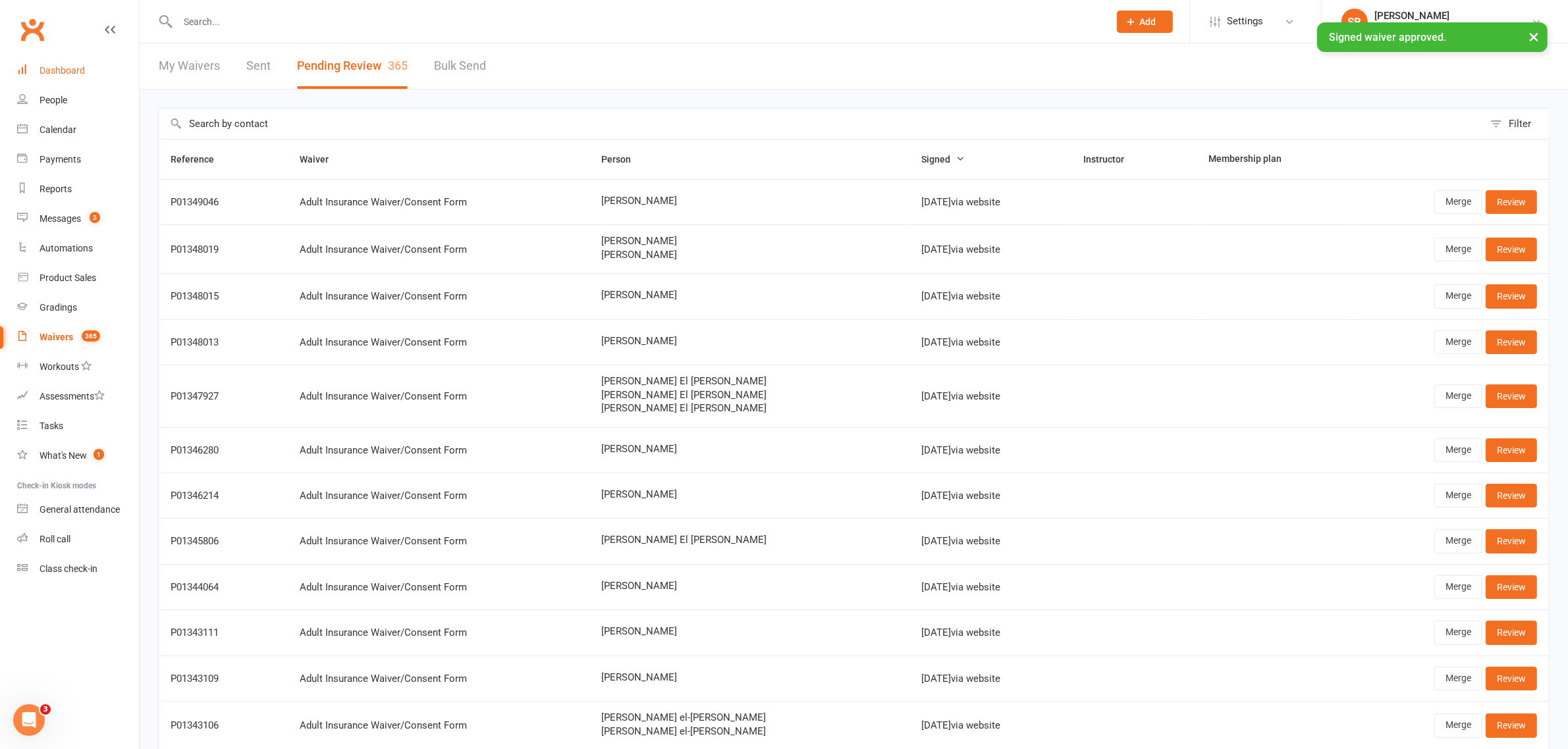
click at [76, 69] on div "Dashboard" at bounding box center [62, 70] width 45 height 10
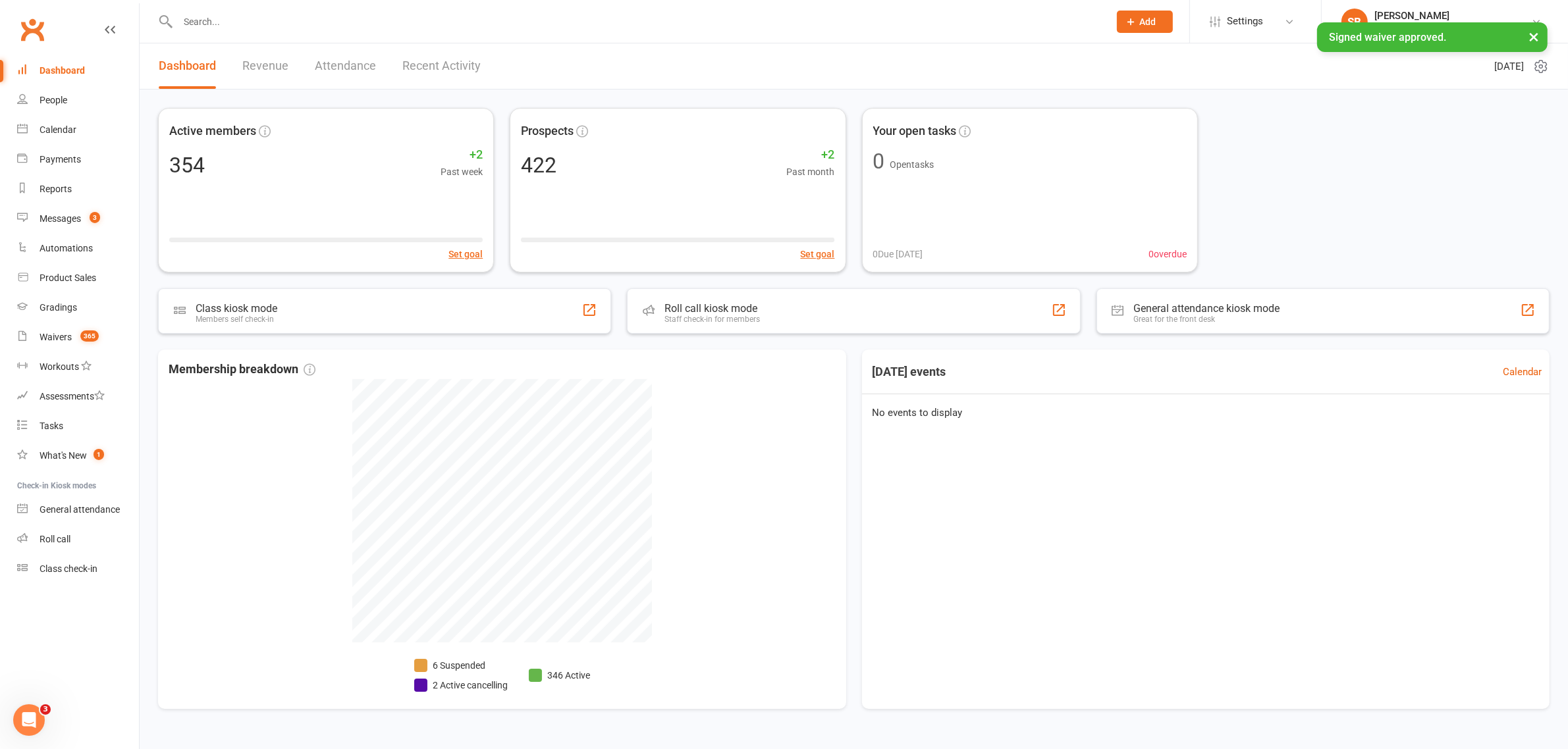
click at [247, 21] on input "text" at bounding box center [636, 21] width 926 height 18
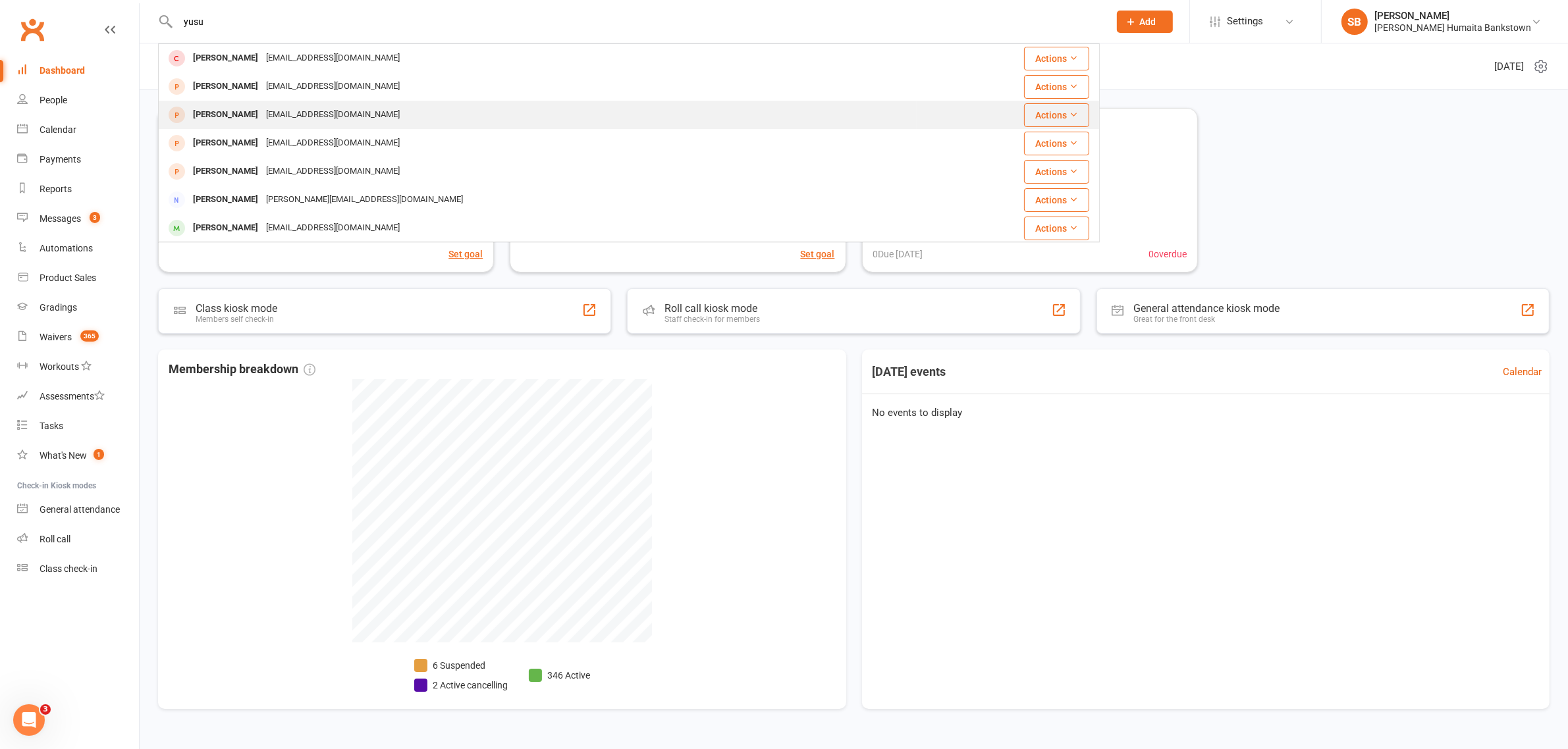
type input "yusu"
click at [221, 120] on div "[PERSON_NAME]" at bounding box center [226, 115] width 73 height 19
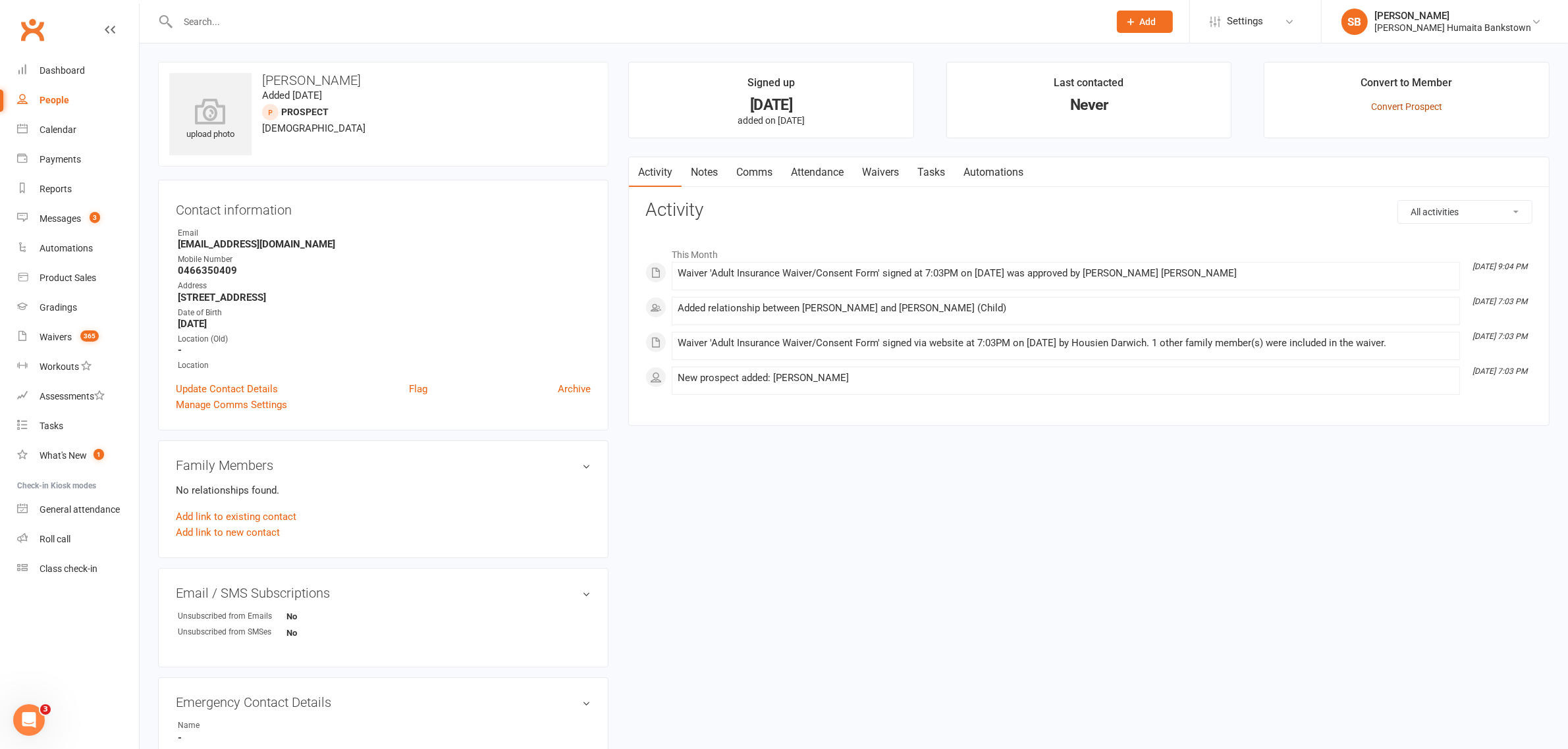
click at [1388, 108] on link "Convert Prospect" at bounding box center [1407, 107] width 71 height 10
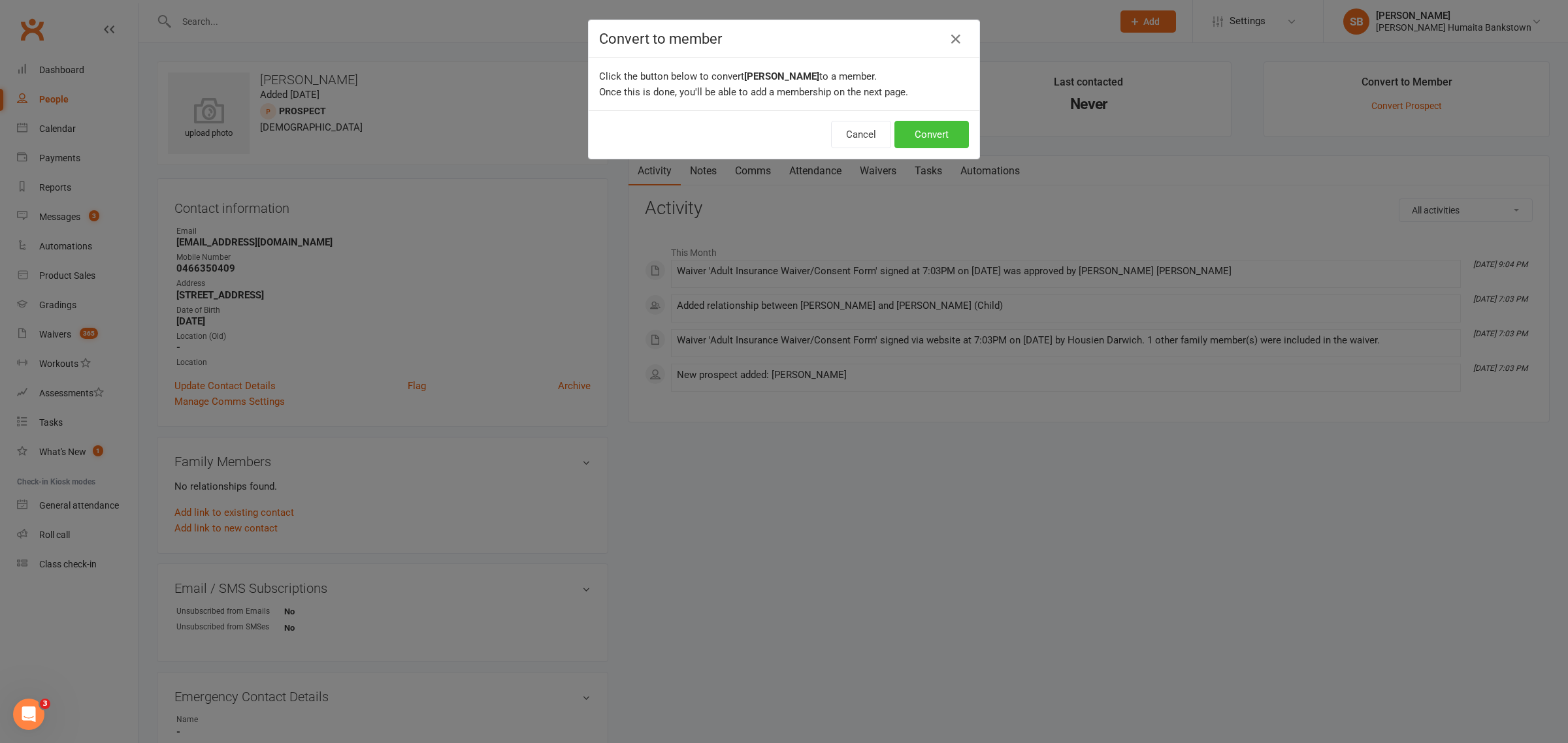
click at [896, 132] on button "Convert" at bounding box center [932, 134] width 75 height 28
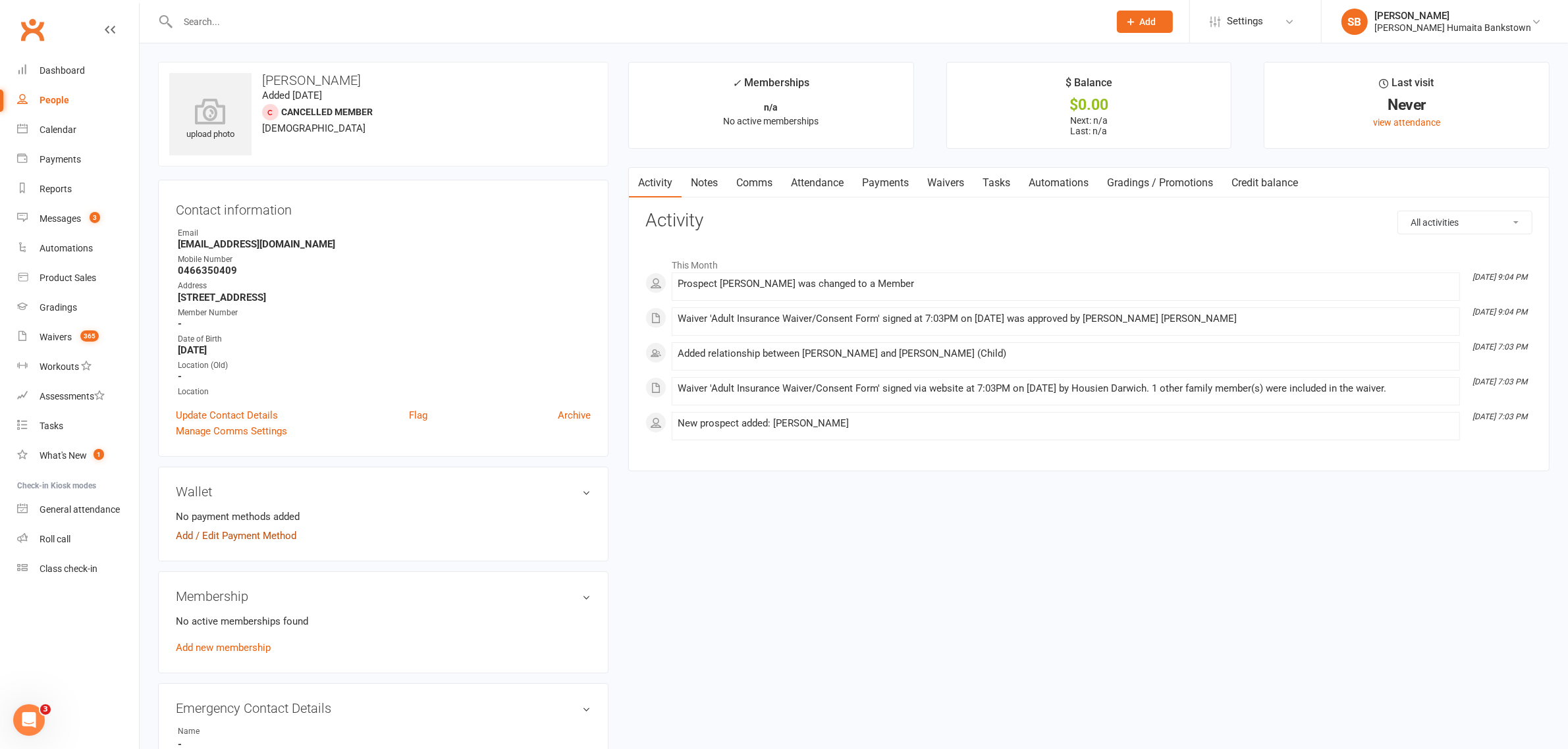
click at [245, 539] on link "Add / Edit Payment Method" at bounding box center [236, 536] width 121 height 16
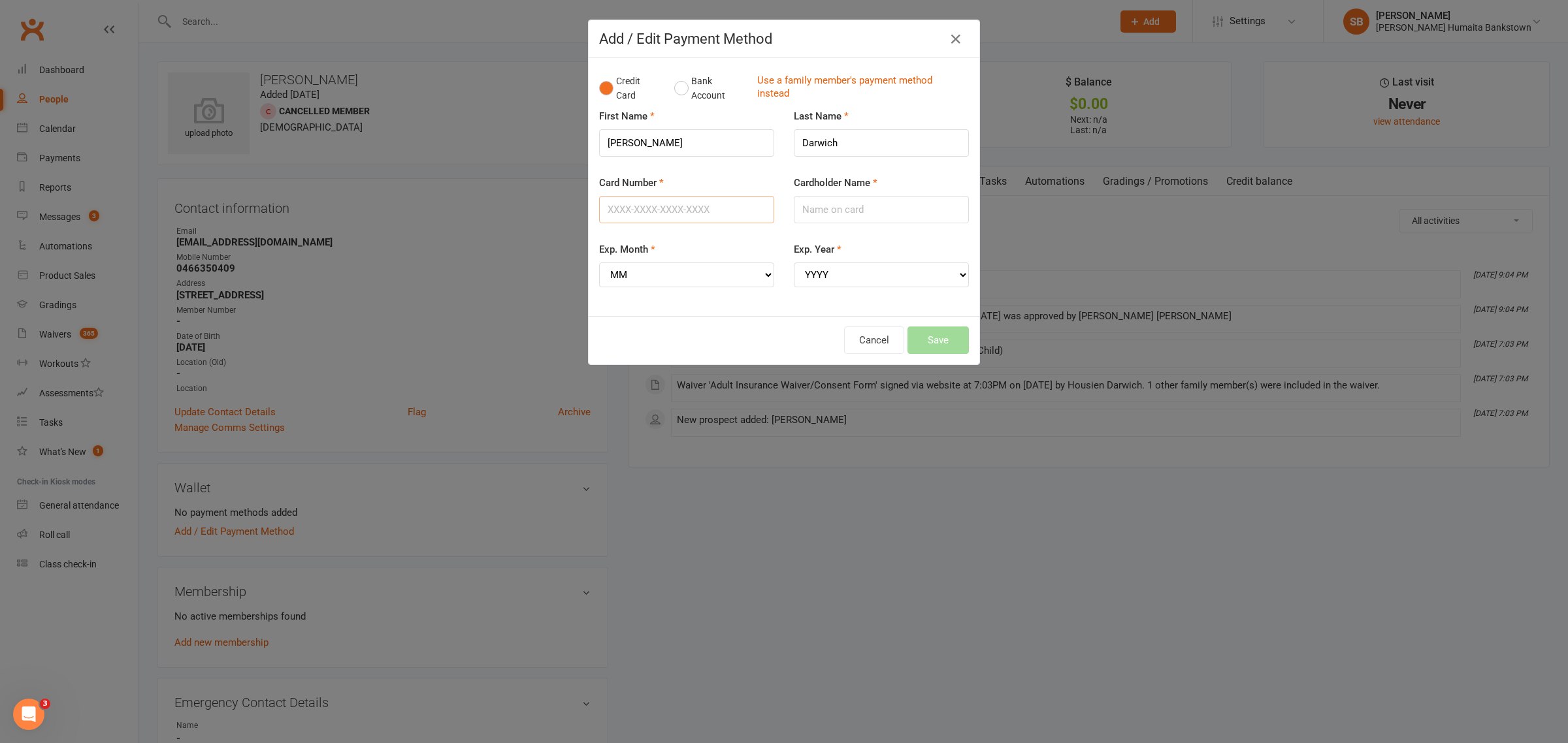
click at [628, 216] on input "Card Number" at bounding box center [686, 210] width 175 height 28
type input "[CREDIT_CARD_NUMBER]"
drag, startPoint x: 628, startPoint y: 215, endPoint x: 863, endPoint y: 195, distance: 235.8
click at [863, 195] on div "Cardholder Name" at bounding box center [881, 199] width 175 height 48
click at [871, 206] on input "Cardholder Name" at bounding box center [881, 210] width 175 height 28
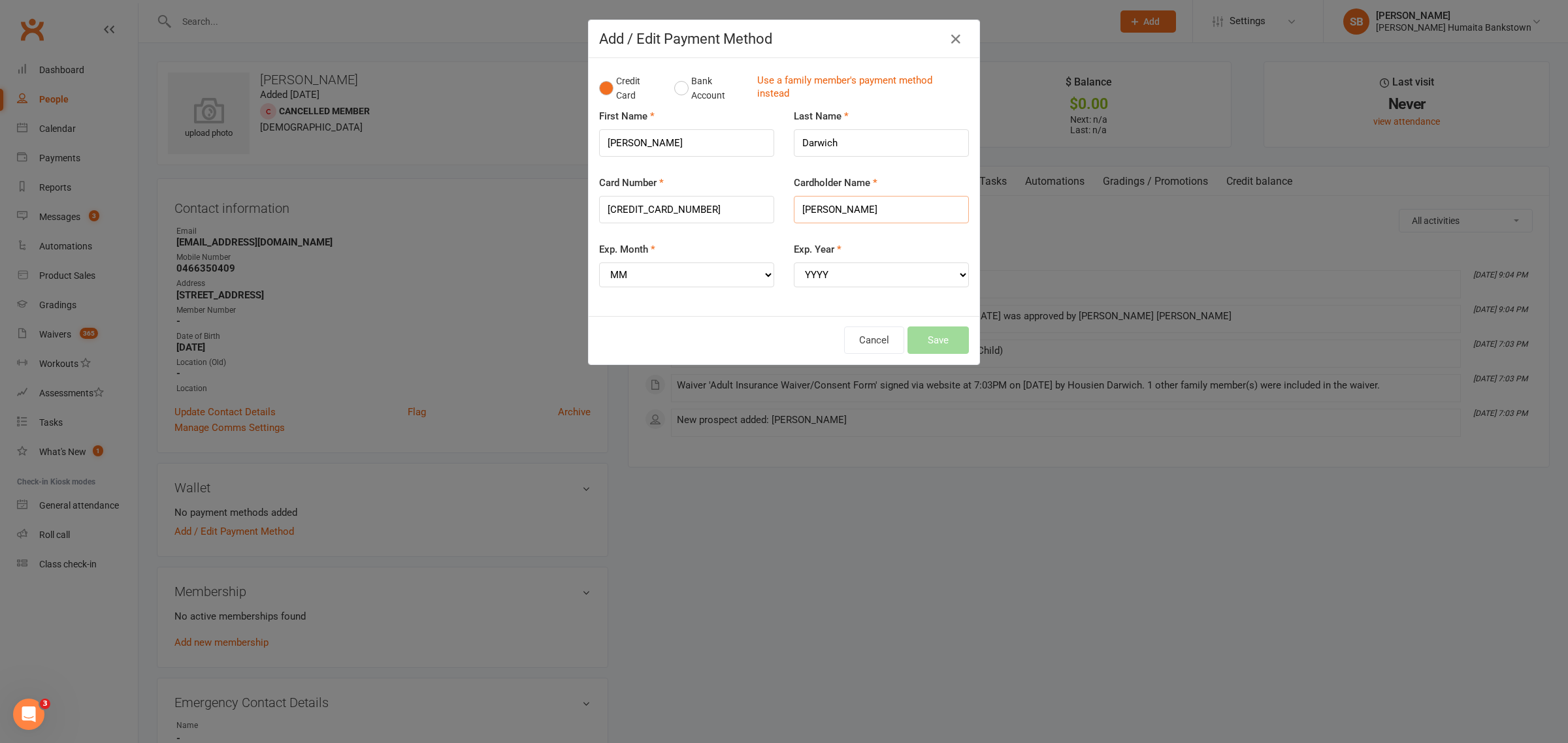
type input "[PERSON_NAME]"
click at [648, 269] on select "MM 01 02 03 04 05 06 07 08 09 10 11 12" at bounding box center [686, 275] width 175 height 25
select select "07"
click at [599, 263] on select "MM 01 02 03 04 05 06 07 08 09 10 11 12" at bounding box center [686, 275] width 175 height 25
click at [815, 266] on select "YYYY 2025 2026 2027 2028 2029 2030 2031 2032 2033 2034" at bounding box center [881, 275] width 175 height 25
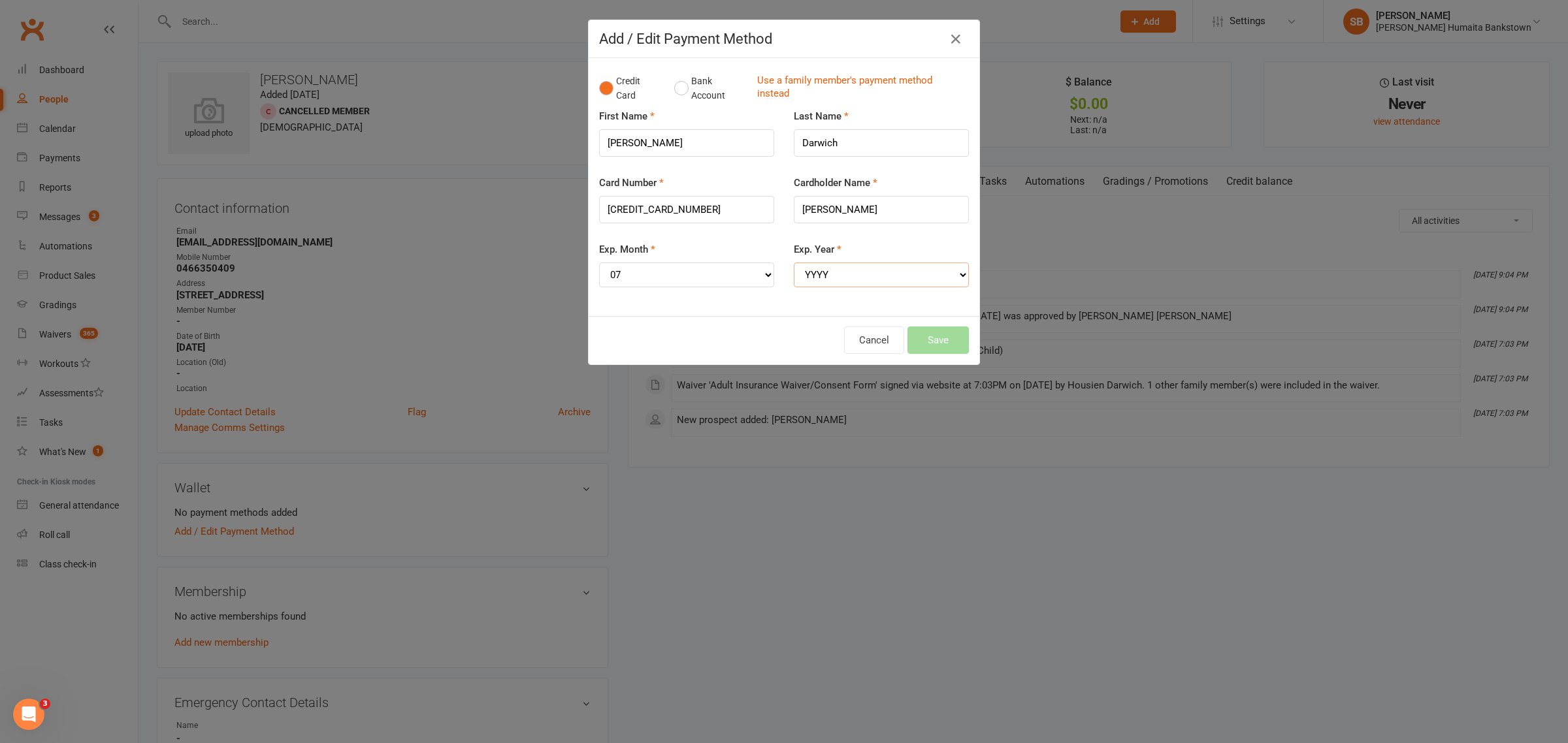
select select "2027"
click at [794, 263] on select "YYYY 2025 2026 2027 2028 2029 2030 2031 2032 2033 2034" at bounding box center [881, 275] width 175 height 25
click at [923, 335] on button "Save" at bounding box center [938, 340] width 61 height 28
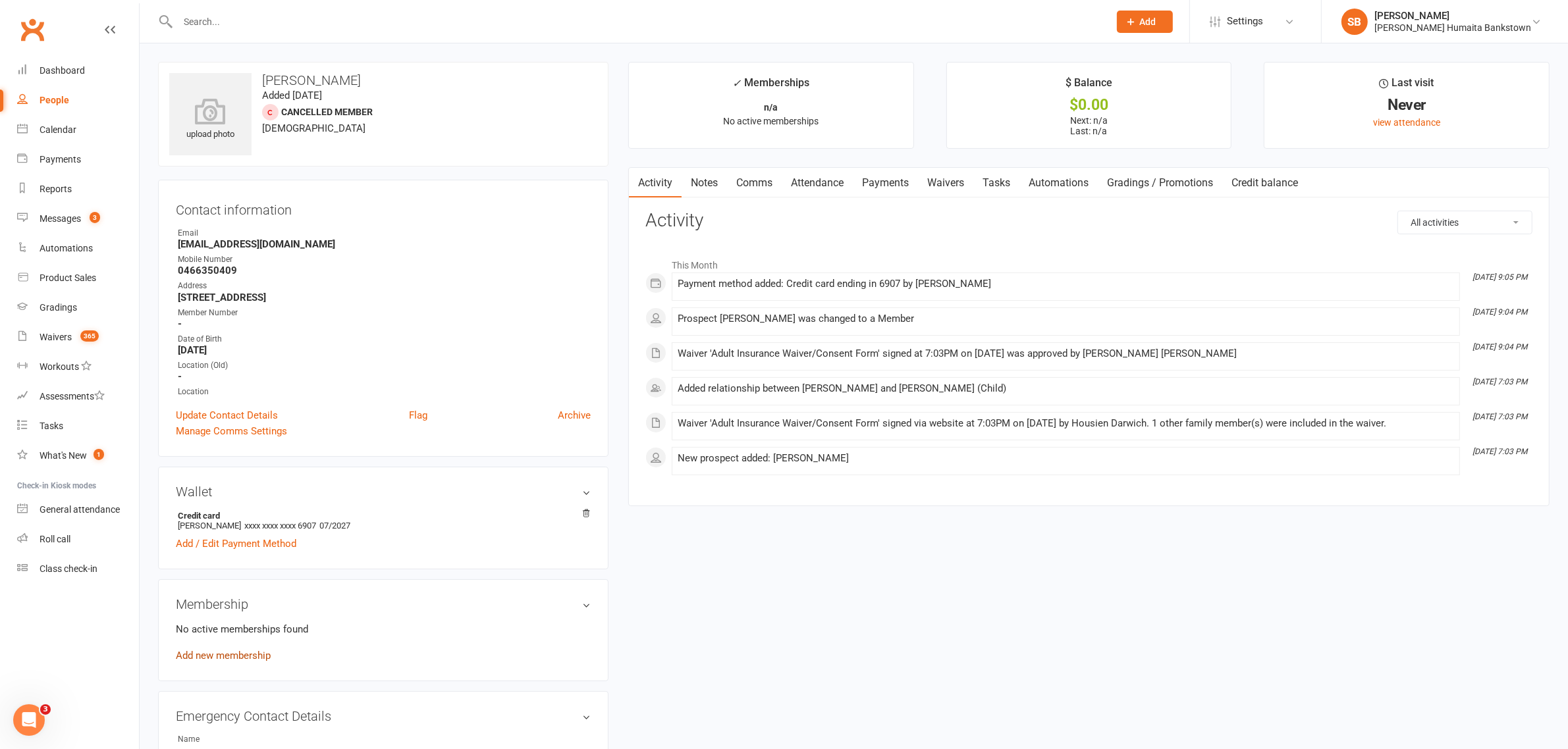
click at [198, 651] on link "Add new membership" at bounding box center [223, 656] width 95 height 12
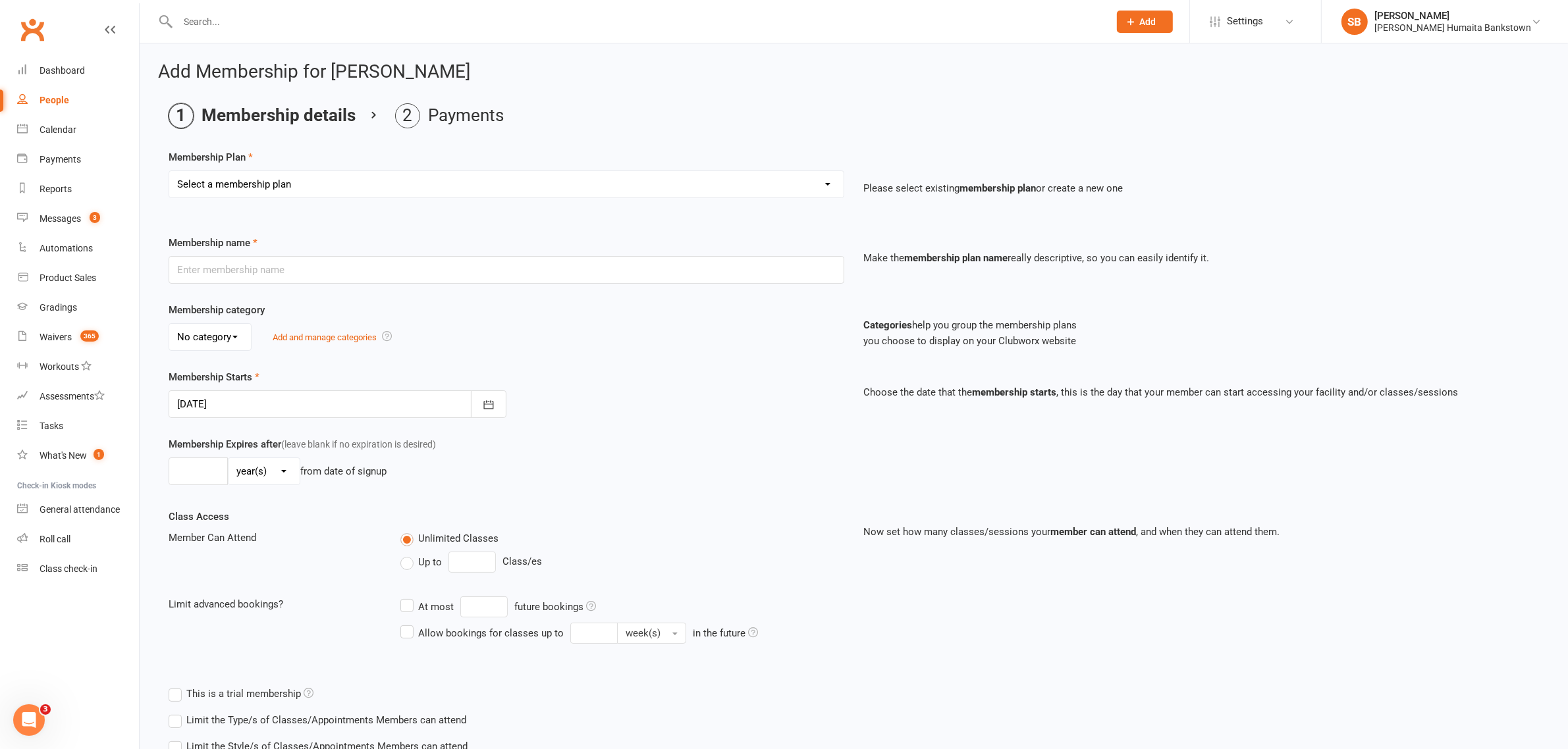
drag, startPoint x: 281, startPoint y: 198, endPoint x: 282, endPoint y: 187, distance: 11.0
click at [281, 195] on select "Select a membership plan Create new Membership Plan Adult- Unlimited Brazilian …" at bounding box center [506, 184] width 674 height 26
select select "1"
click at [169, 171] on select "Select a membership plan Create new Membership Plan Adult- Unlimited Brazilian …" at bounding box center [506, 184] width 674 height 26
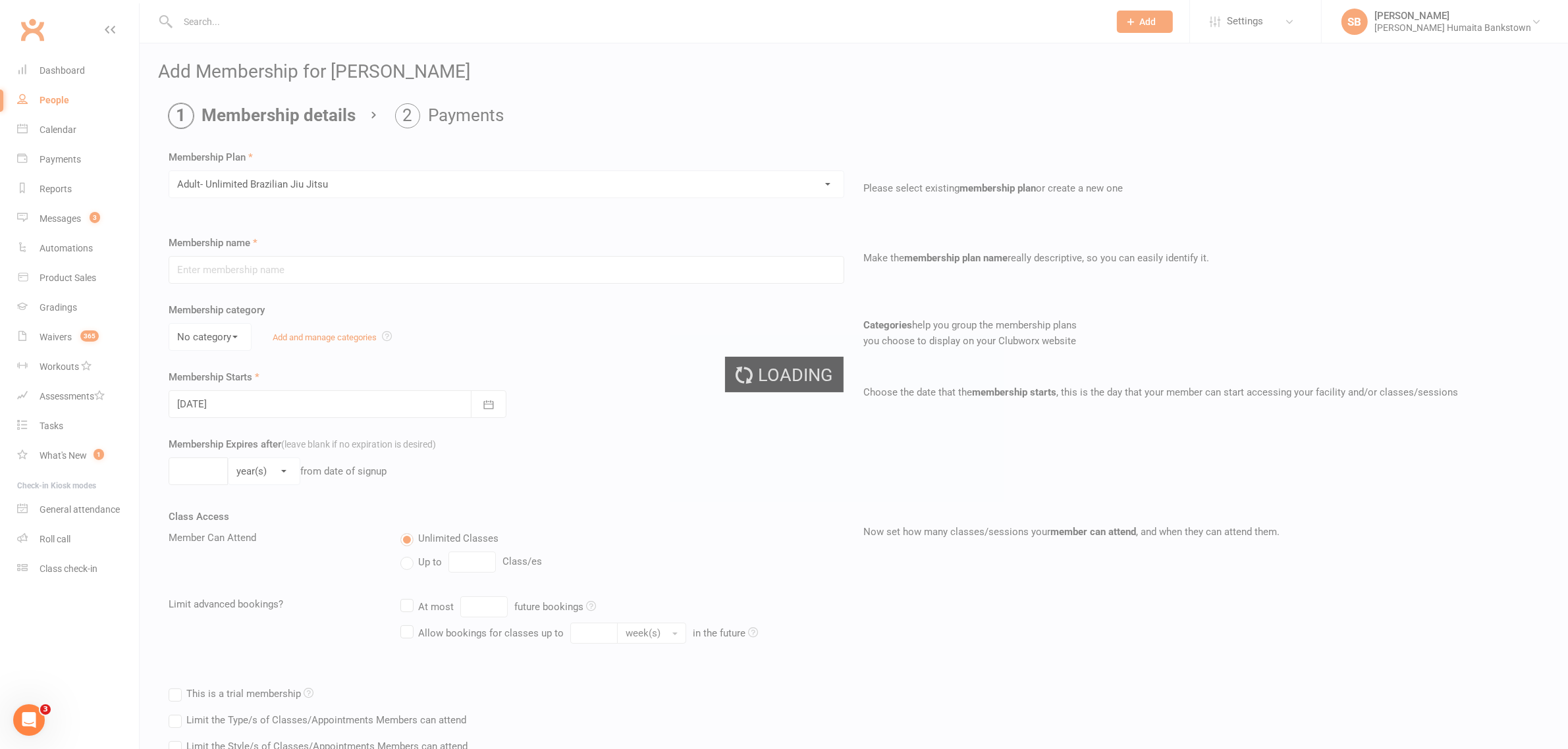
type input "Adult- Unlimited Brazilian Jiu Jitsu"
select select "0"
type input "0"
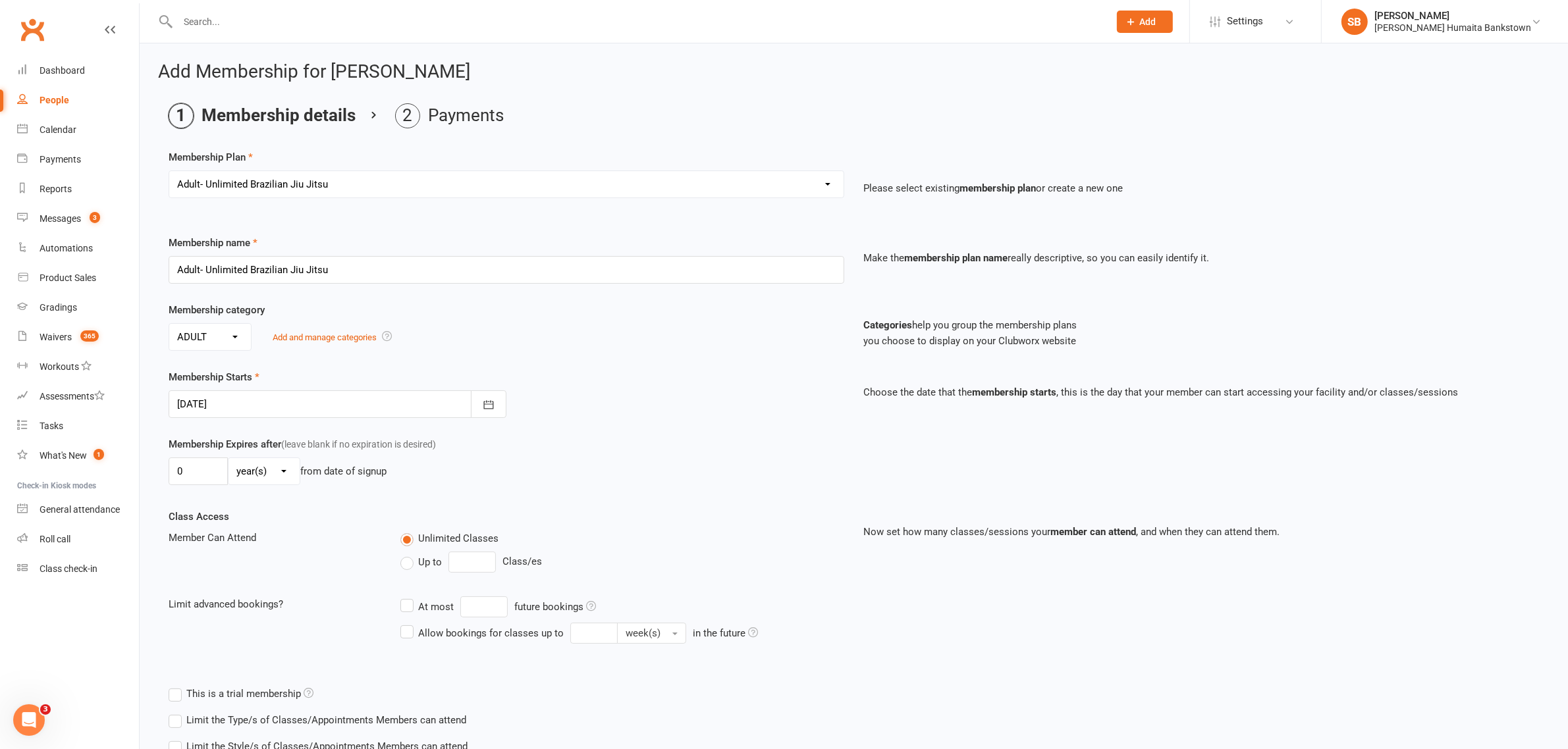
click at [241, 471] on select "day(s) week(s) month(s) year(s)" at bounding box center [264, 471] width 71 height 26
select select "1"
click at [228, 460] on select "day(s) week(s) month(s) year(s)" at bounding box center [264, 471] width 71 height 26
click at [206, 473] on input "0" at bounding box center [198, 471] width 59 height 28
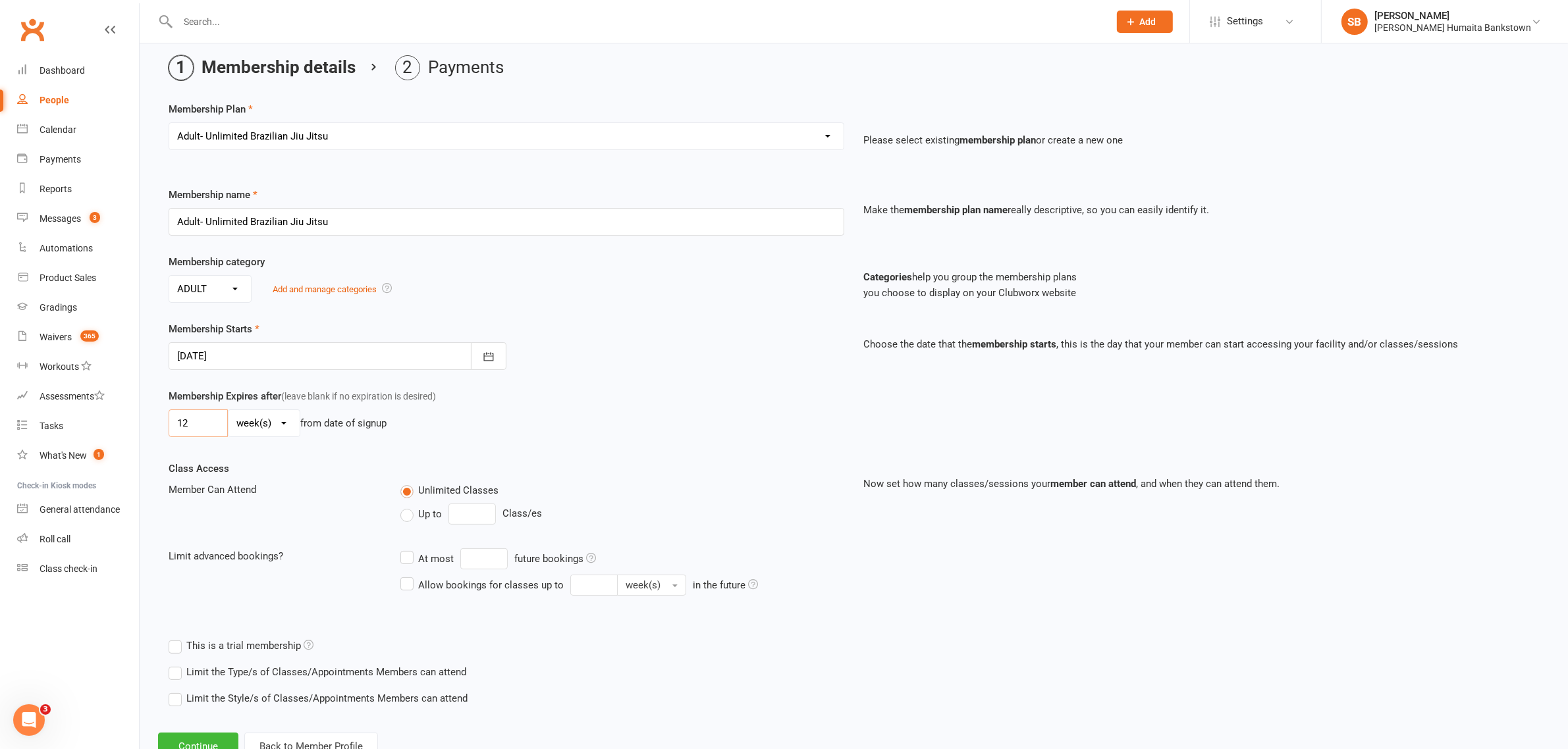
scroll to position [97, 0]
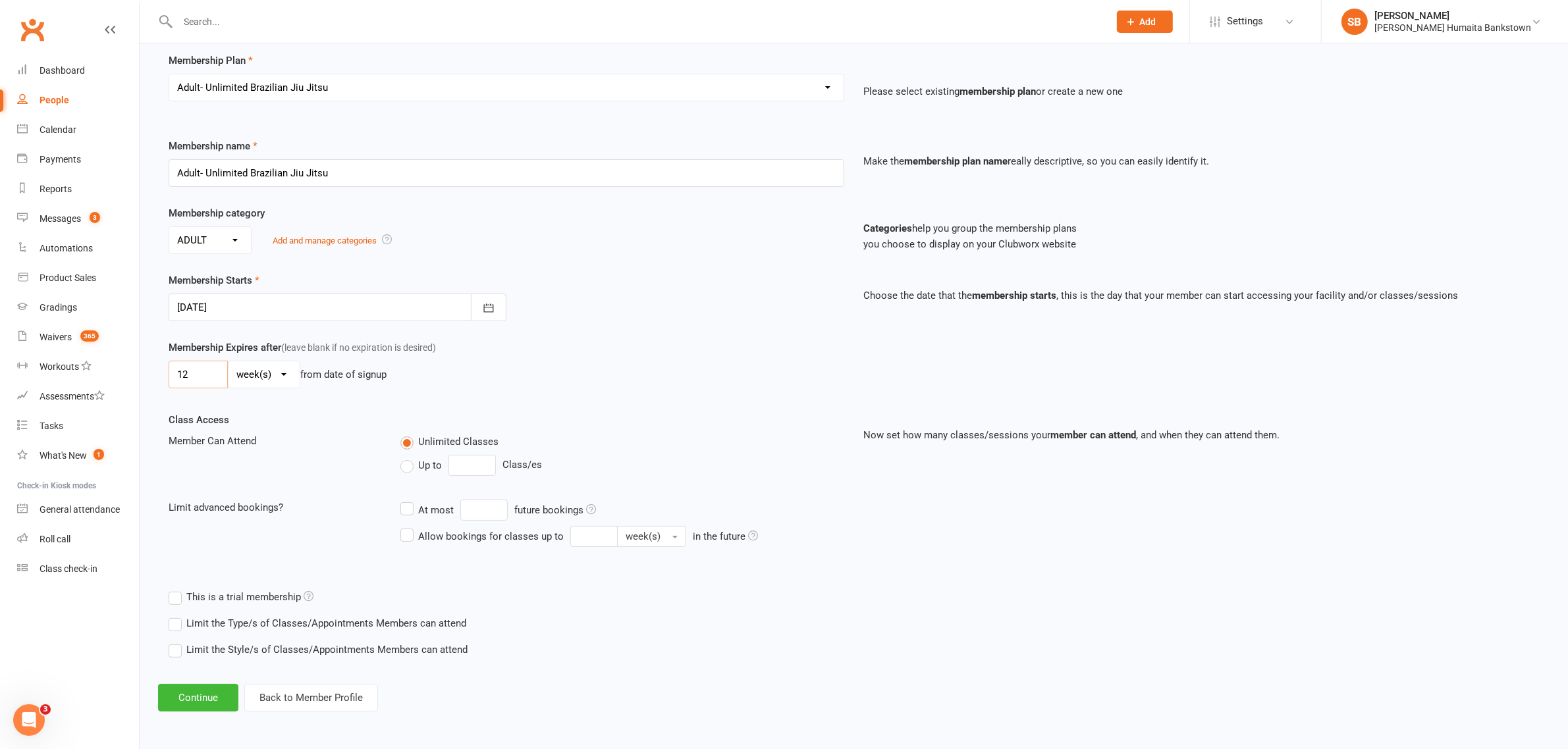
type input "12"
click at [176, 646] on label "Limit the Style/s of Classes/Appointments Members can attend" at bounding box center [318, 650] width 299 height 16
click at [176, 642] on input "Limit the Style/s of Classes/Appointments Members can attend" at bounding box center [173, 642] width 9 height 0
click at [253, 695] on label "Morning Only Members" at bounding box center [308, 703] width 120 height 16
click at [253, 695] on input "Morning Only Members" at bounding box center [253, 695] width 9 height 0
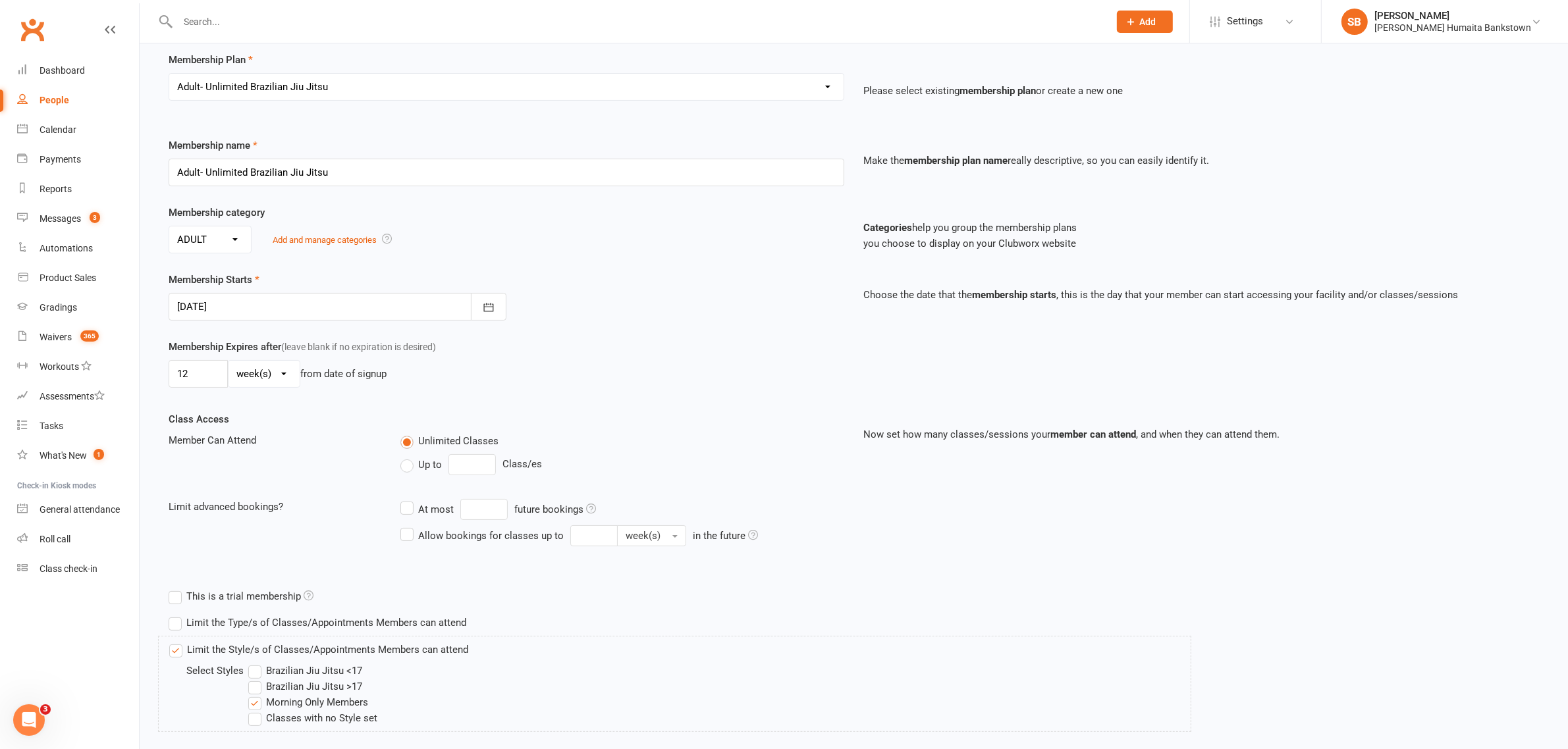
click at [260, 706] on label "Morning Only Members" at bounding box center [308, 703] width 120 height 16
click at [257, 695] on input "Morning Only Members" at bounding box center [253, 695] width 9 height 0
click at [254, 690] on label "Brazilian Jiu Jitsu >17" at bounding box center [305, 687] width 114 height 16
click at [254, 679] on input "Brazilian Jiu Jitsu >17" at bounding box center [253, 679] width 9 height 0
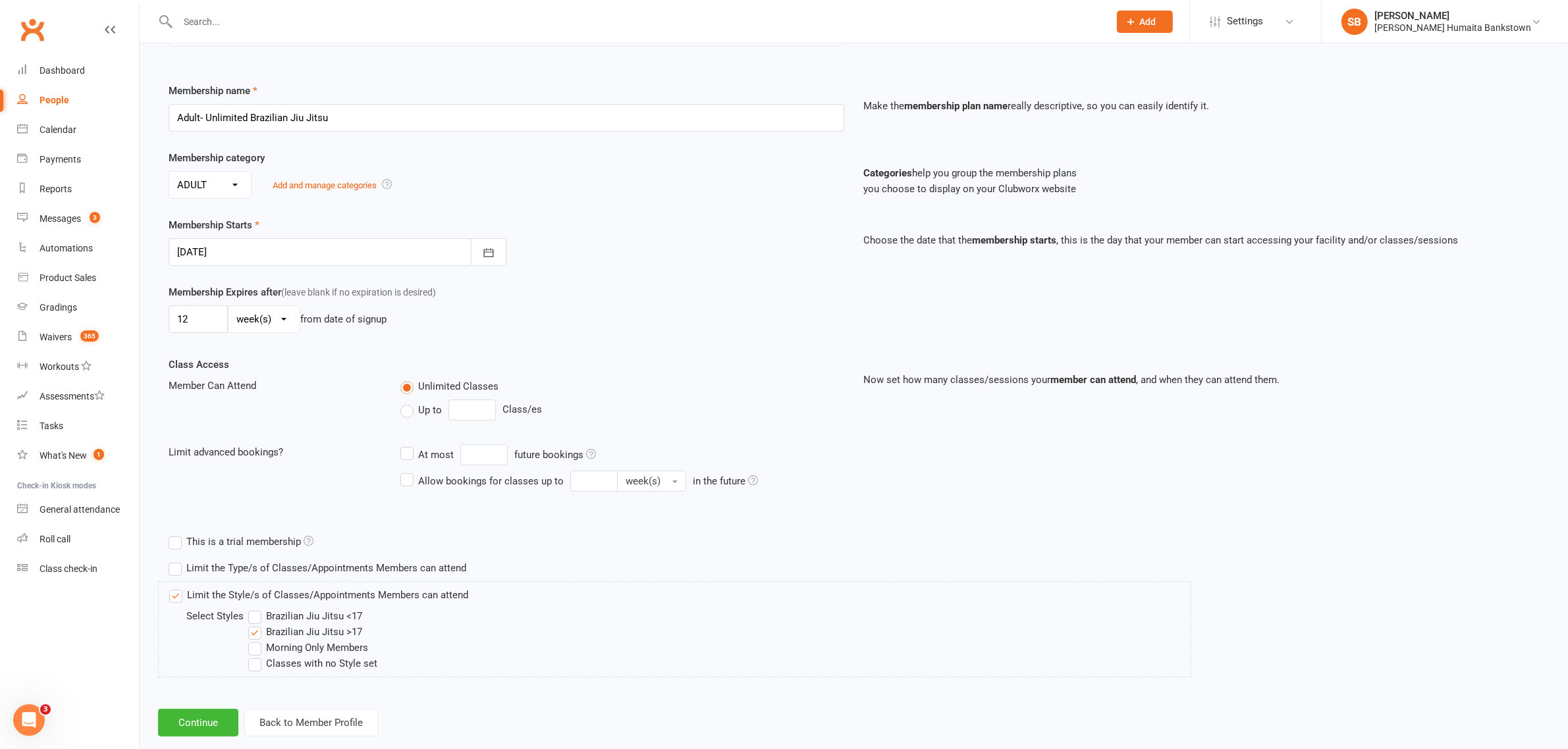
scroll to position [179, 0]
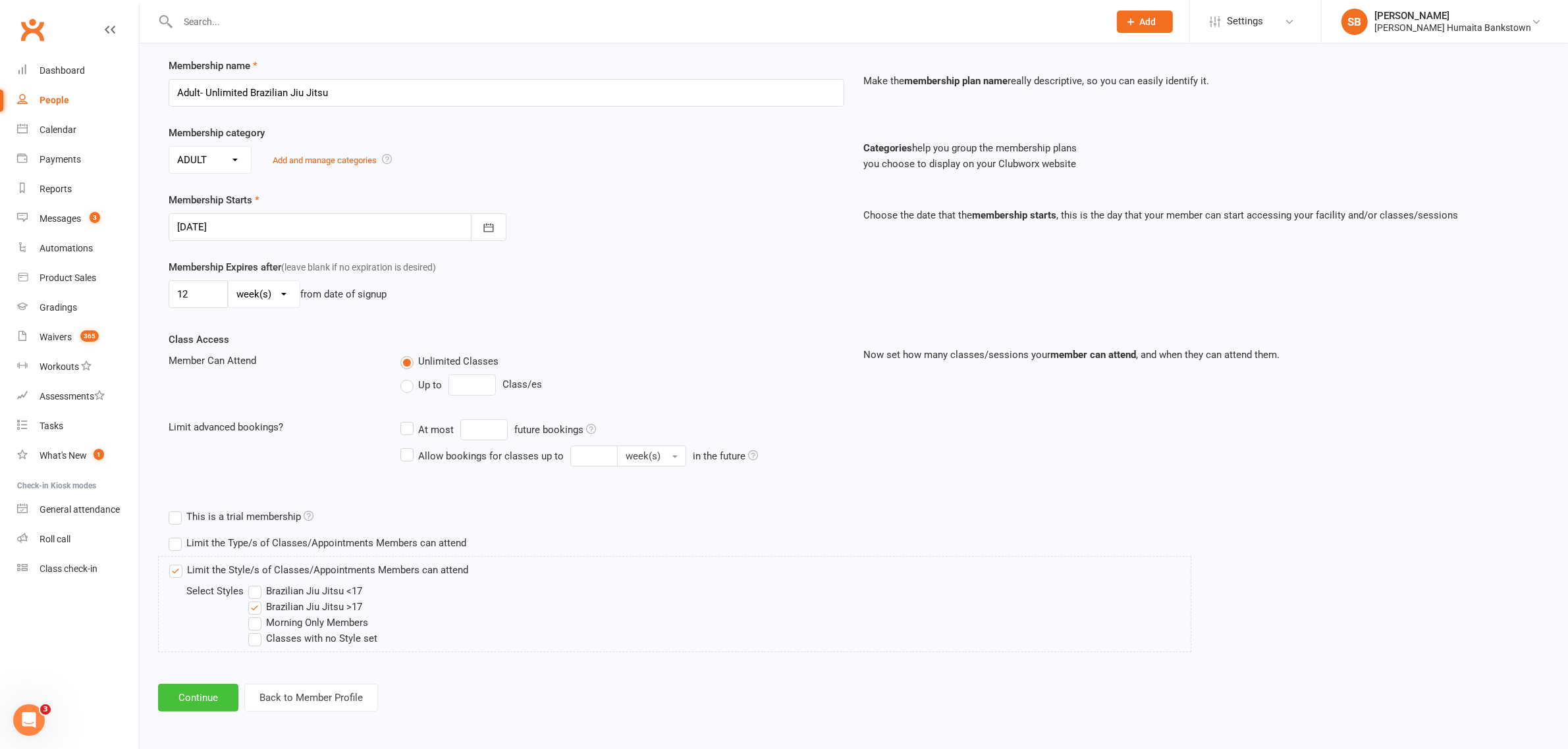
click at [184, 692] on button "Continue" at bounding box center [198, 698] width 81 height 28
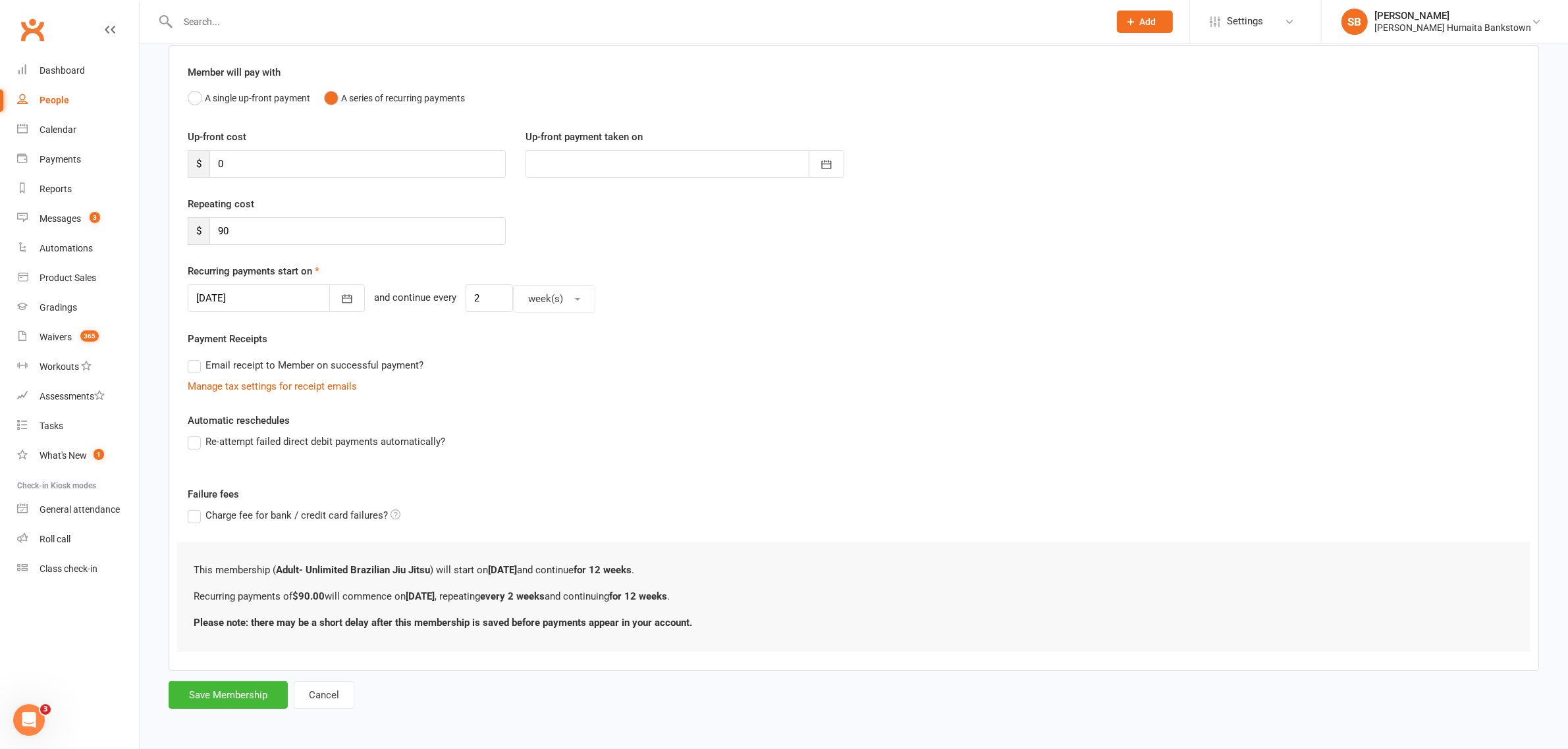
scroll to position [0, 0]
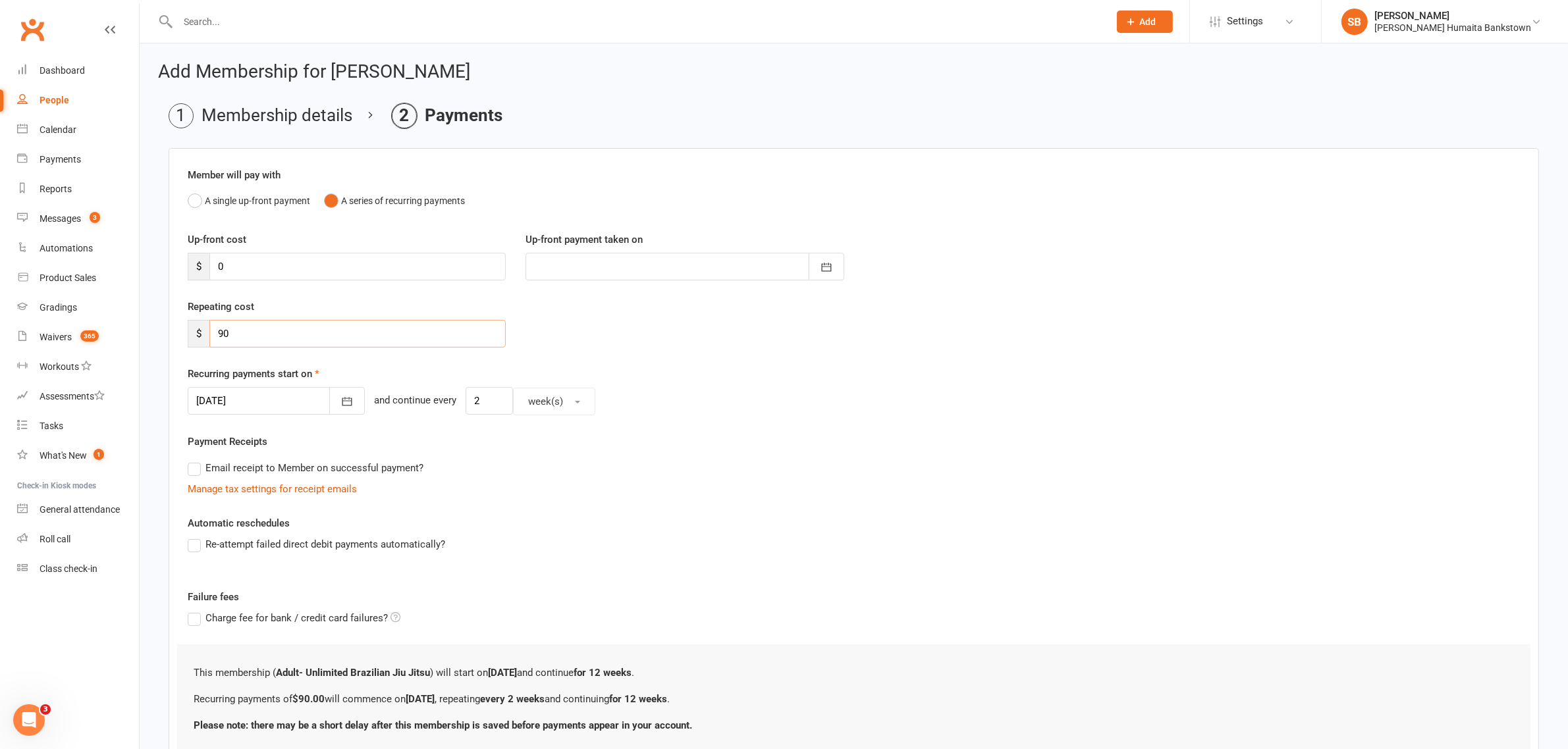
click at [247, 324] on input "90" at bounding box center [357, 334] width 296 height 28
type input "9"
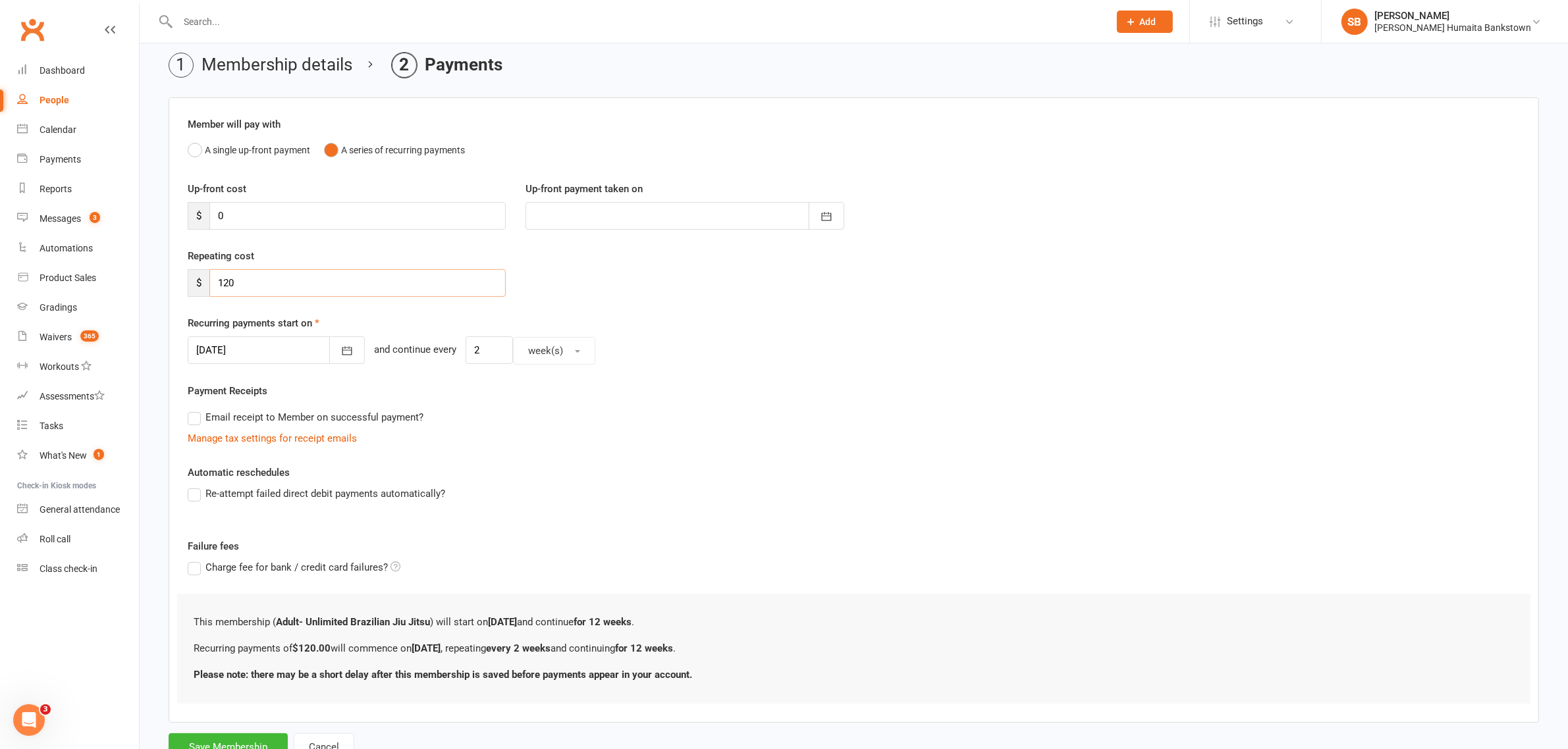
scroll to position [103, 0]
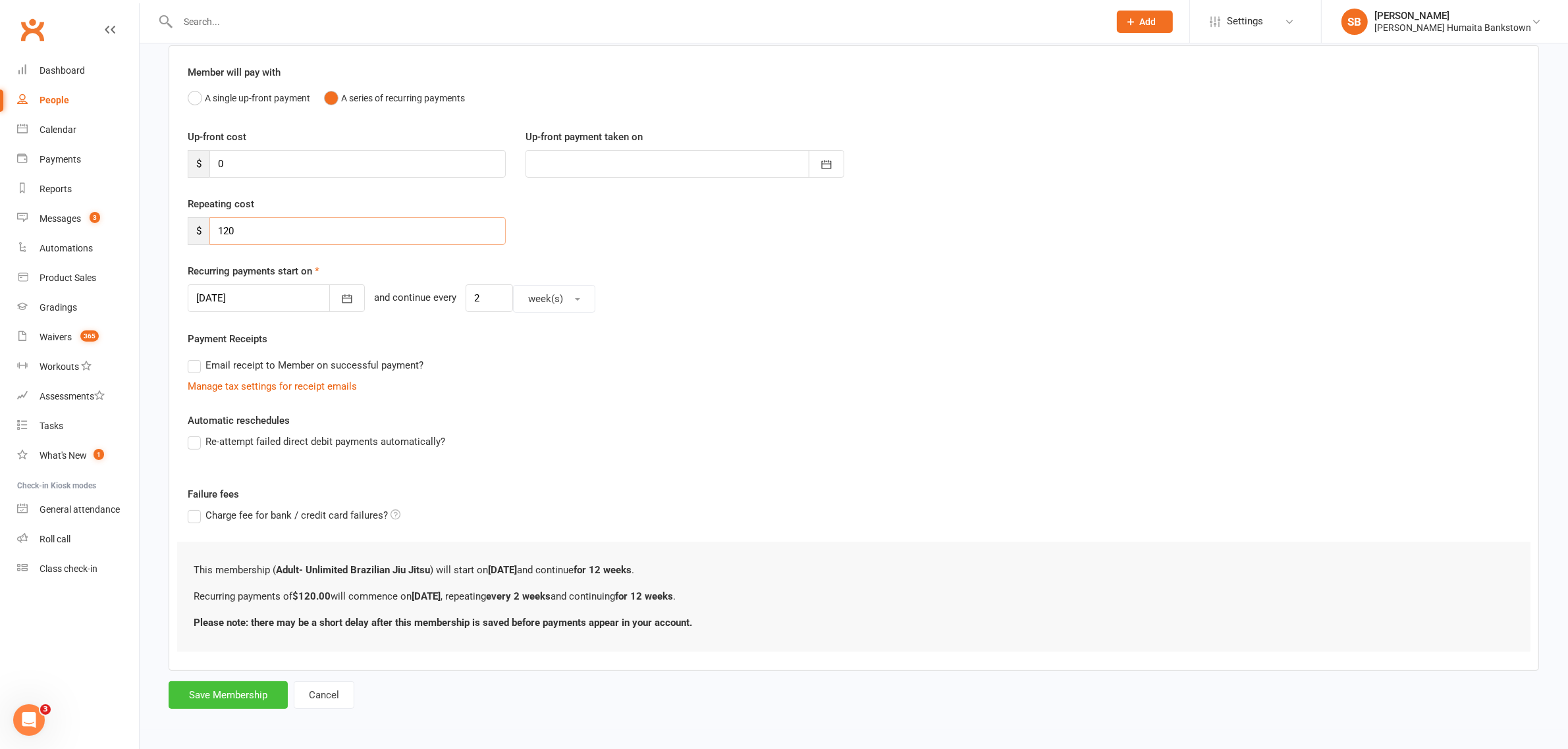
type input "120"
click at [265, 699] on button "Save Membership" at bounding box center [227, 695] width 119 height 28
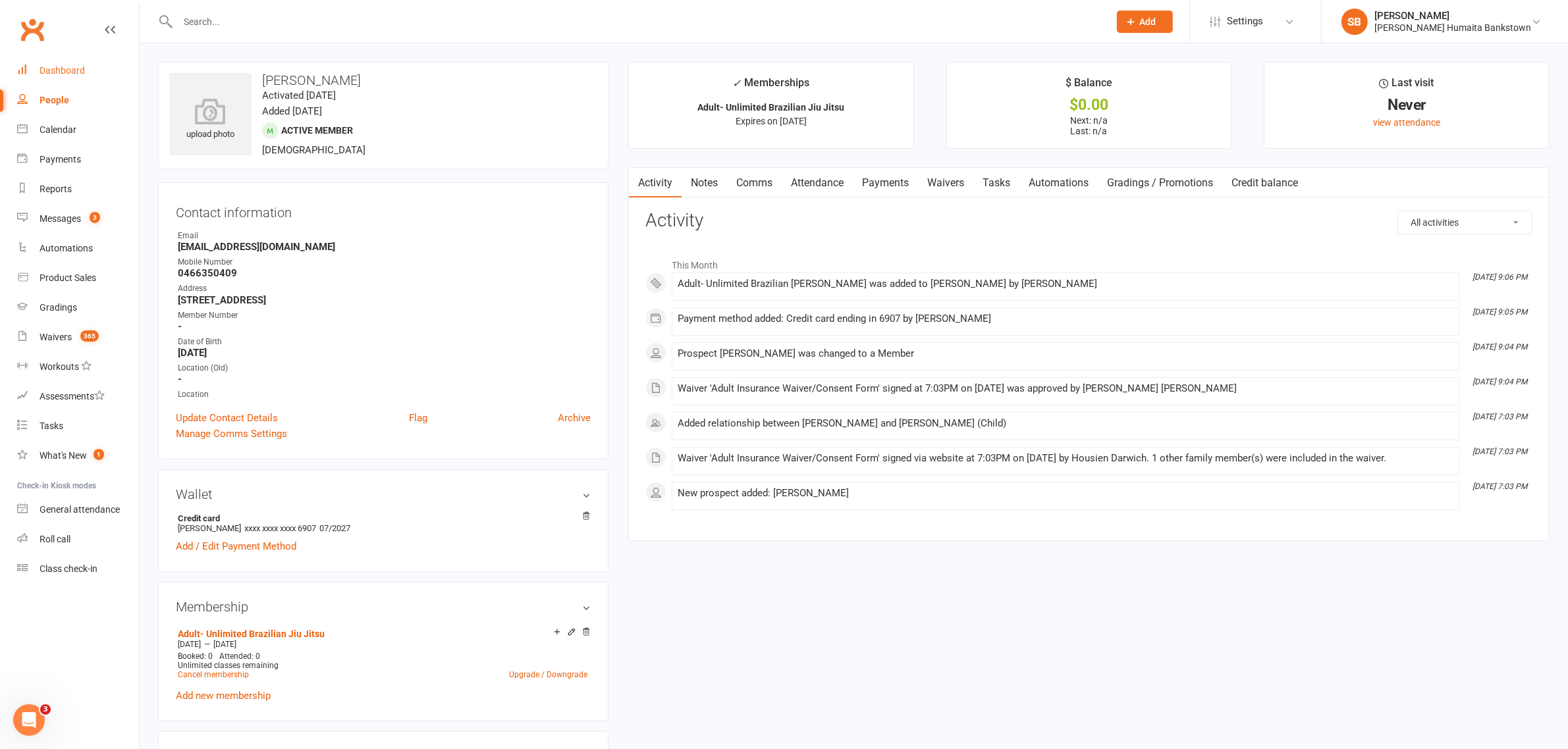
click at [63, 72] on div "Dashboard" at bounding box center [62, 70] width 45 height 10
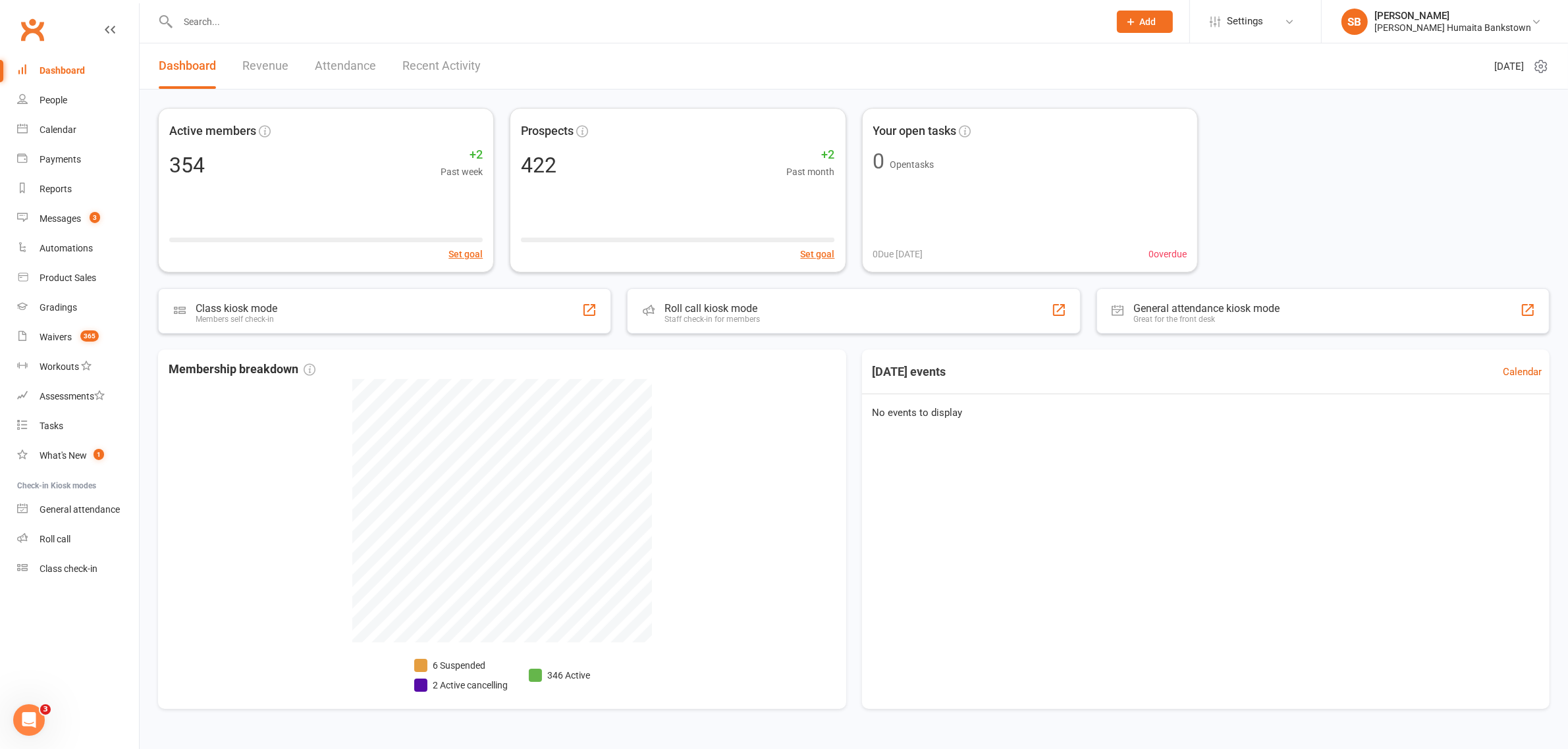
click at [239, 14] on input "text" at bounding box center [636, 21] width 926 height 18
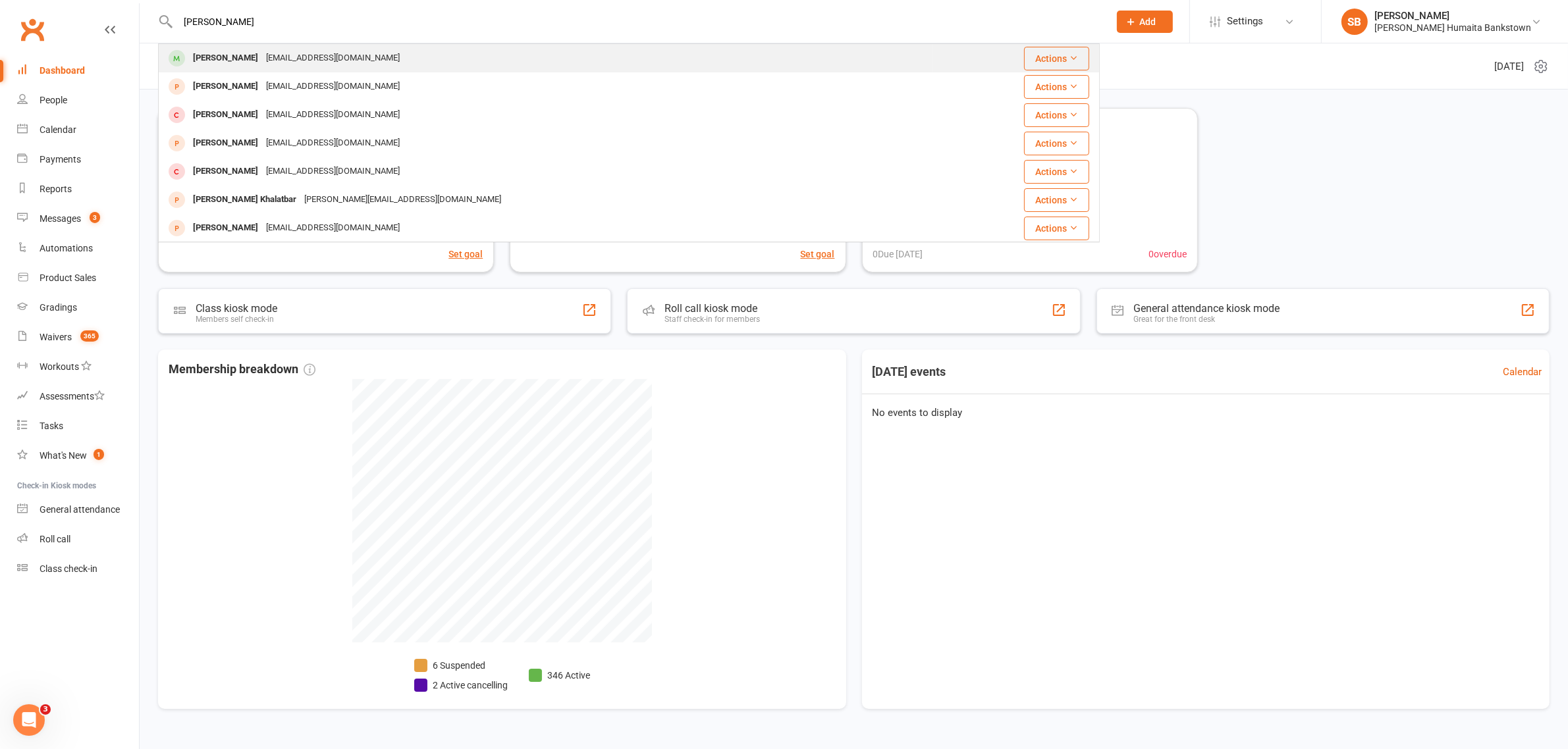
type input "[PERSON_NAME]"
click at [277, 50] on div "[EMAIL_ADDRESS][DOMAIN_NAME]" at bounding box center [332, 58] width 141 height 19
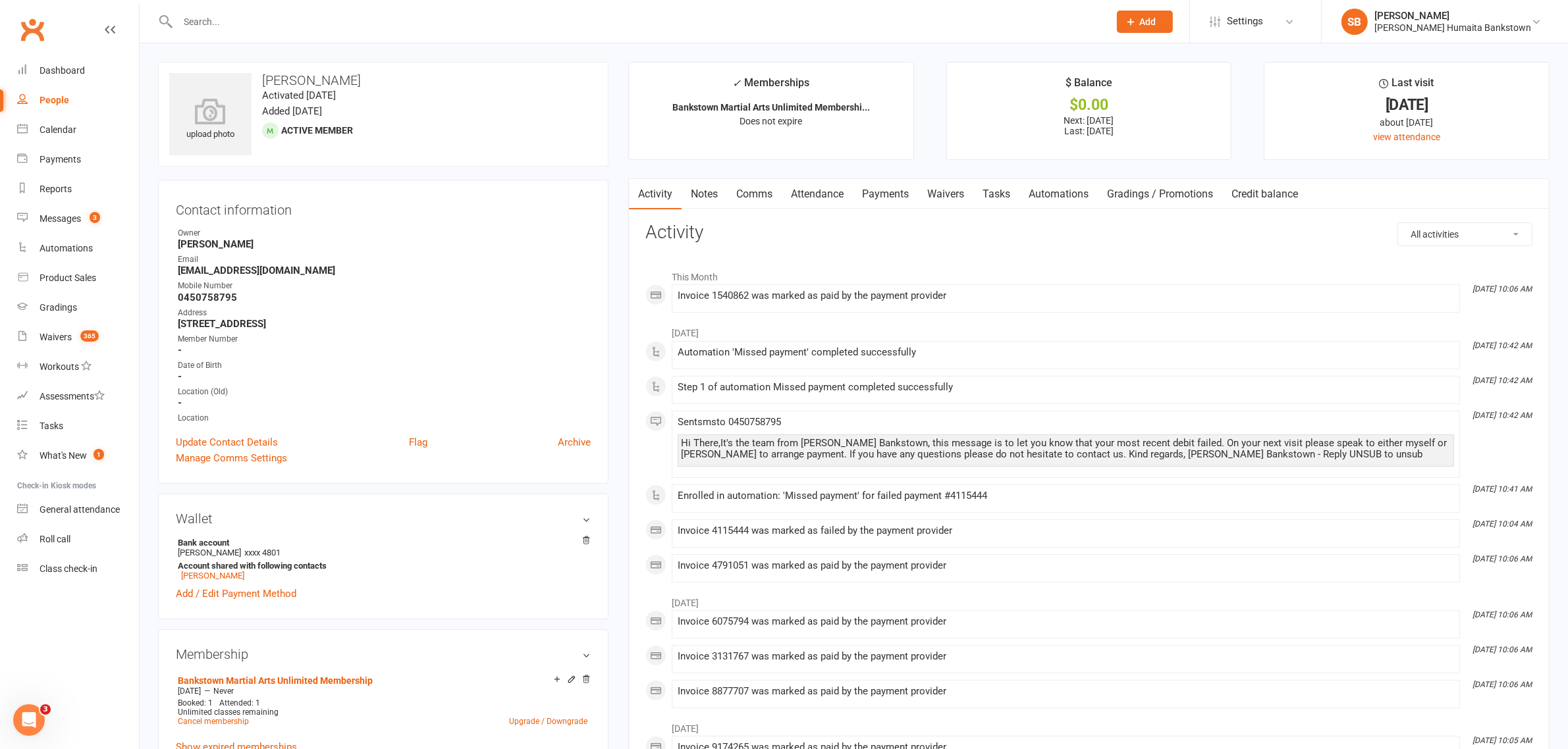
click at [899, 192] on link "Payments" at bounding box center [885, 194] width 65 height 30
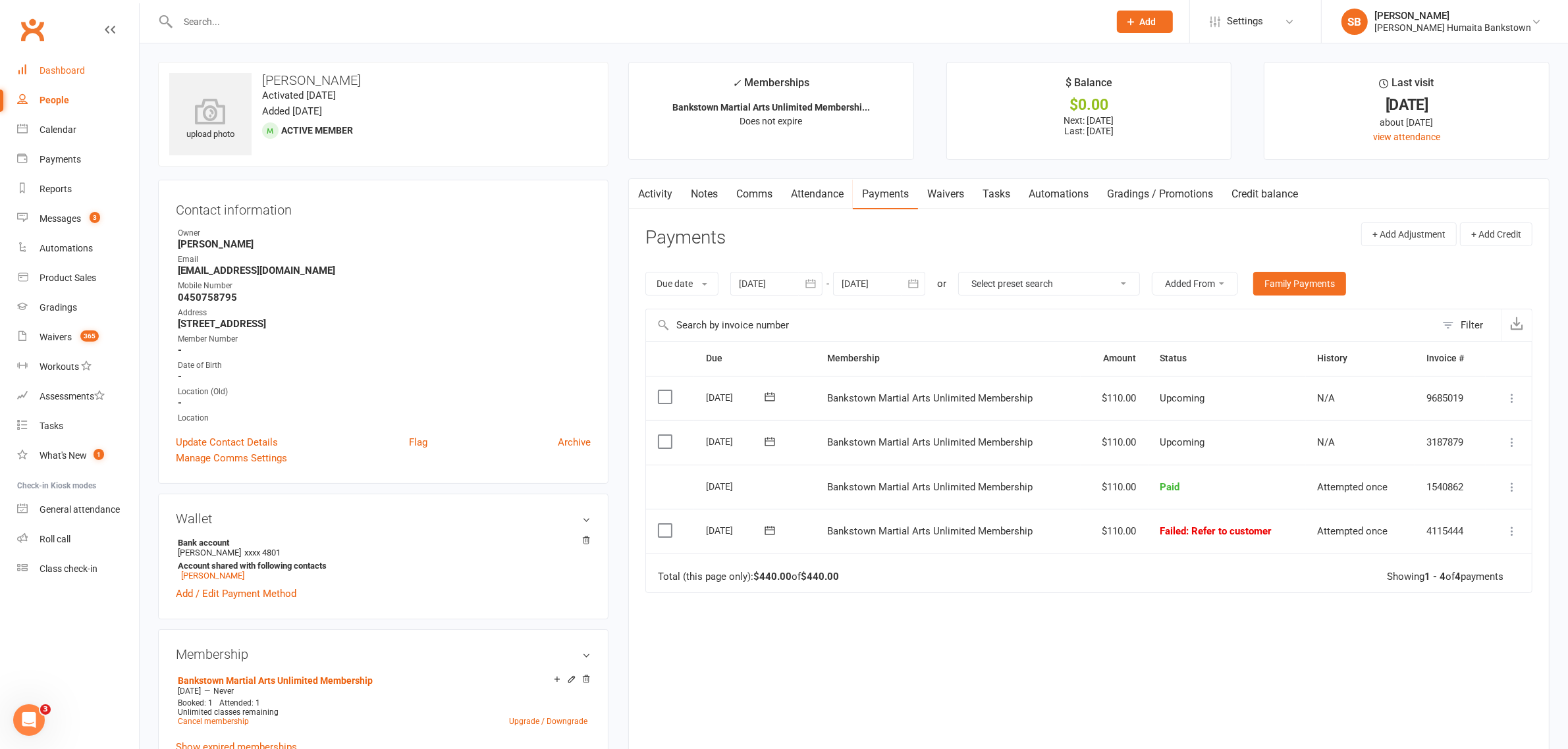
click at [64, 79] on link "Dashboard" at bounding box center [78, 70] width 121 height 30
